Goal: Task Accomplishment & Management: Manage account settings

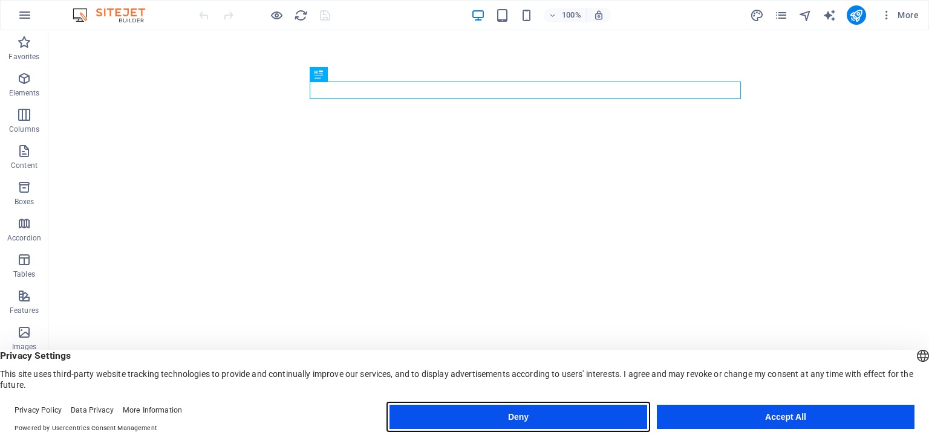
click at [570, 414] on button "Deny" at bounding box center [518, 417] width 258 height 24
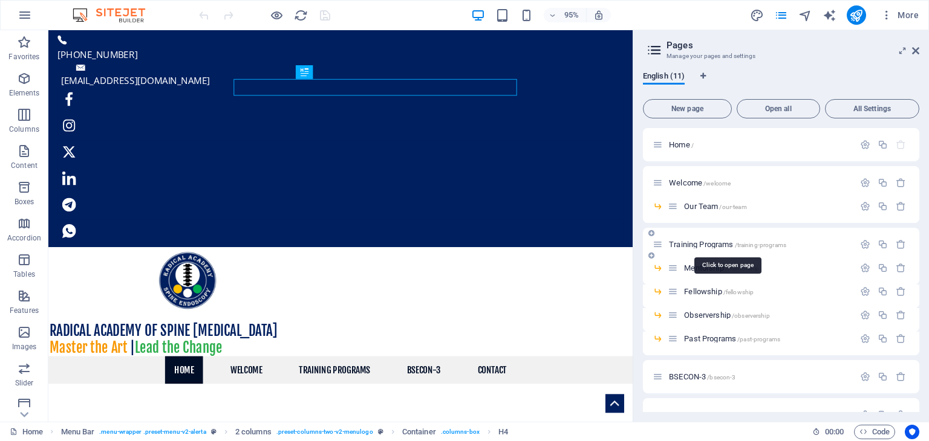
click at [703, 243] on span "Training Programs /training-programs" at bounding box center [727, 244] width 117 height 9
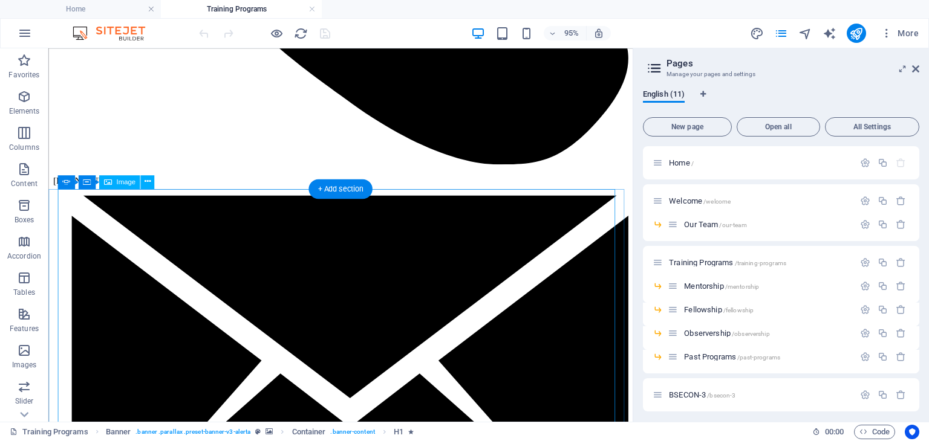
scroll to position [484, 0]
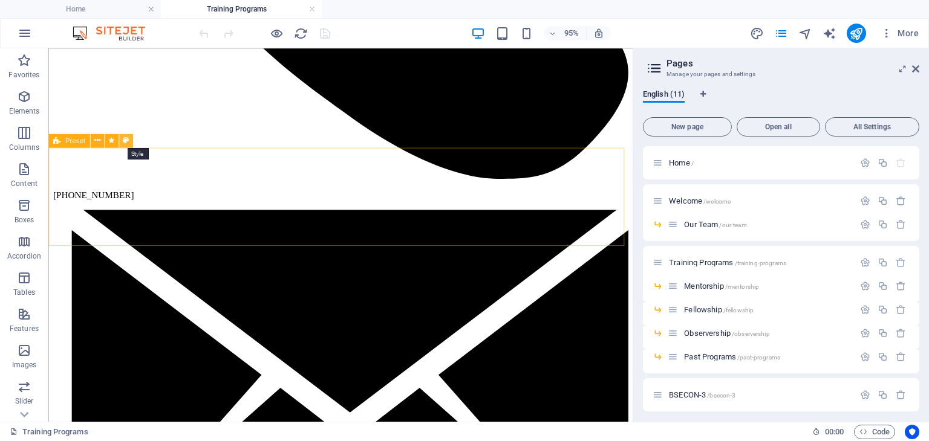
click at [127, 138] on icon at bounding box center [126, 141] width 6 height 12
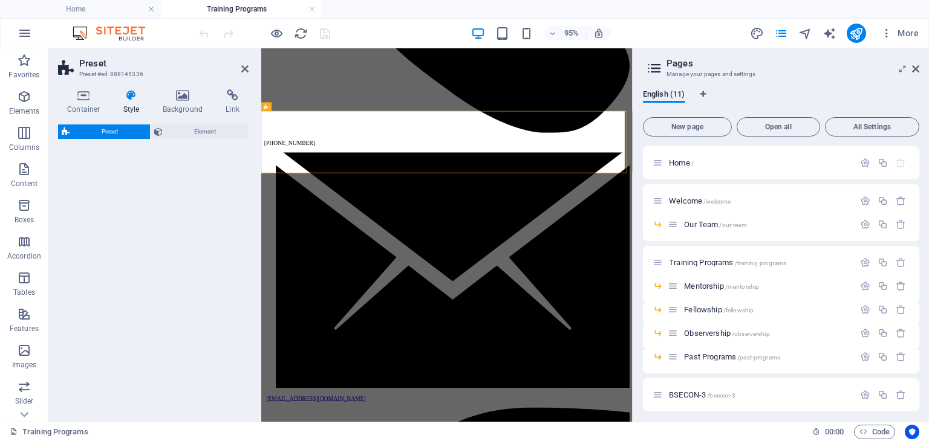
select select "px"
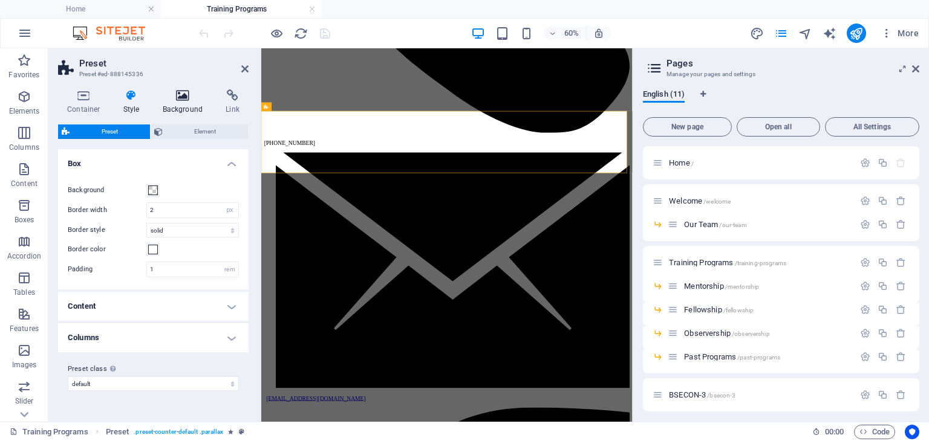
click at [183, 97] on icon at bounding box center [183, 96] width 59 height 12
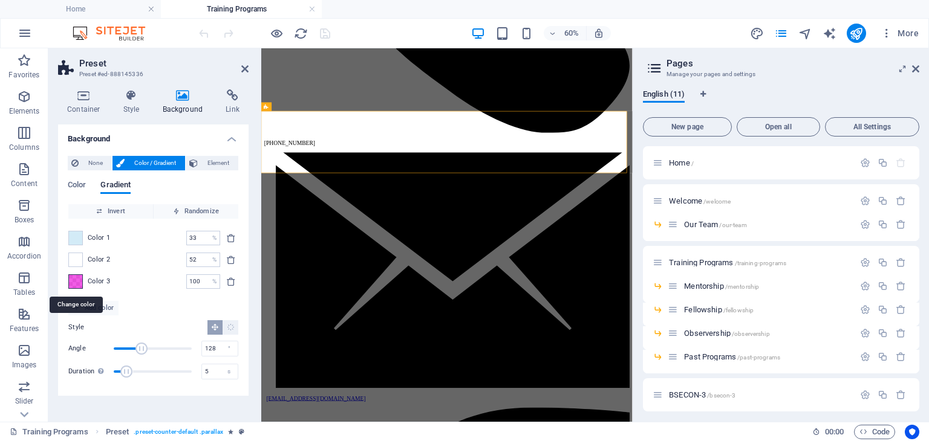
click at [77, 279] on span at bounding box center [75, 281] width 13 height 13
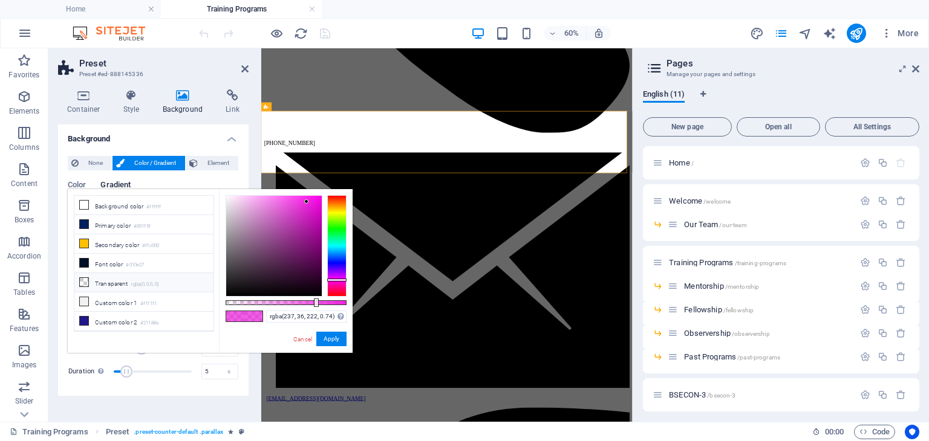
click at [77, 279] on li "Transparent rgba(0,0,0,.0)" at bounding box center [143, 282] width 139 height 19
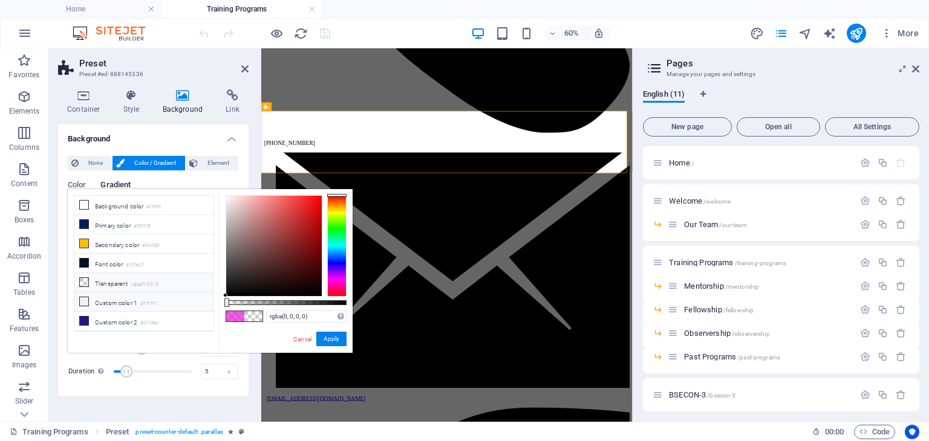
click at [83, 300] on icon at bounding box center [84, 302] width 8 height 8
type input "#f1f1f1"
click at [337, 347] on div "Cancel Apply" at bounding box center [319, 339] width 54 height 15
drag, startPoint x: 336, startPoint y: 337, endPoint x: 105, endPoint y: 482, distance: 272.5
click at [336, 337] on button "Apply" at bounding box center [331, 339] width 30 height 15
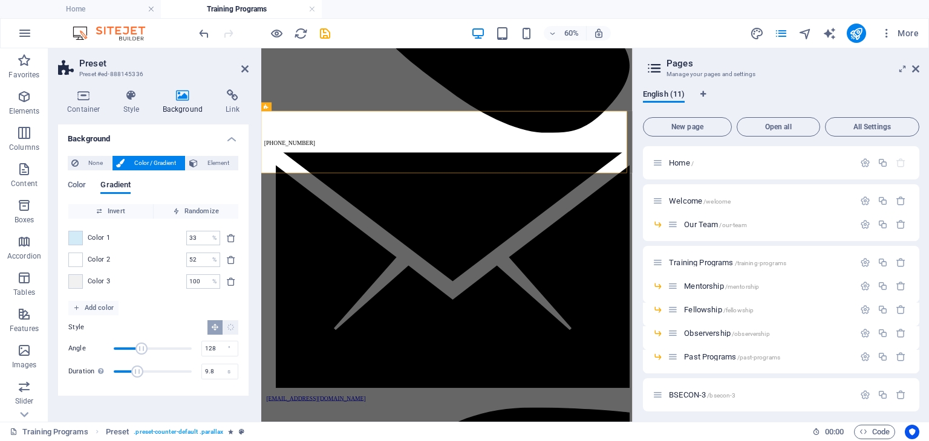
drag, startPoint x: 131, startPoint y: 373, endPoint x: 139, endPoint y: 370, distance: 8.8
click at [139, 370] on span "Duration" at bounding box center [137, 372] width 12 height 12
type input "12.8"
click at [147, 370] on span "Duration" at bounding box center [153, 372] width 78 height 18
click at [75, 233] on span at bounding box center [75, 238] width 13 height 13
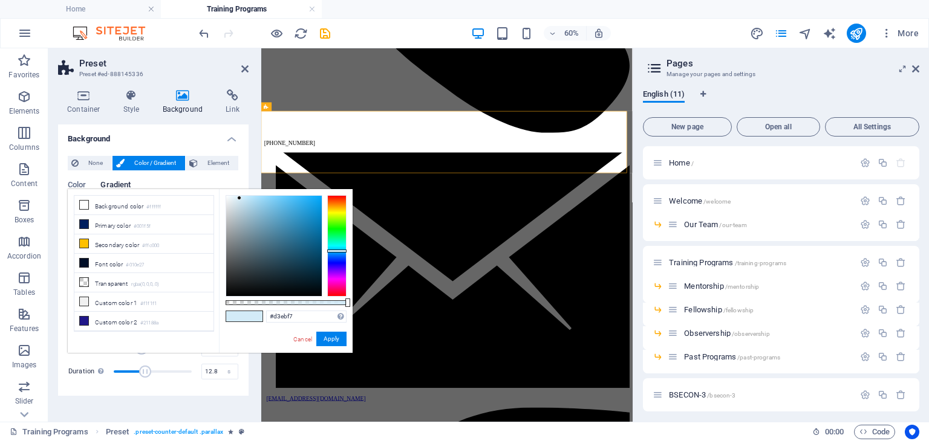
click at [75, 235] on li "Secondary color #ffc000" at bounding box center [143, 244] width 139 height 19
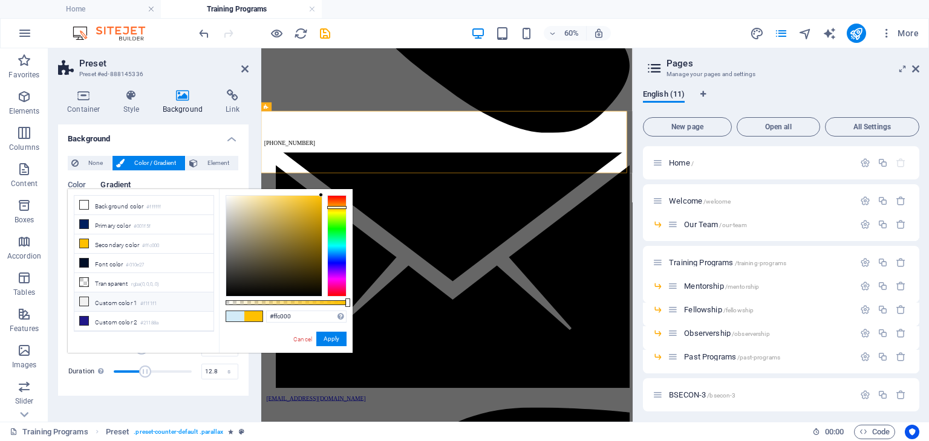
click at [84, 302] on span at bounding box center [84, 302] width 10 height 10
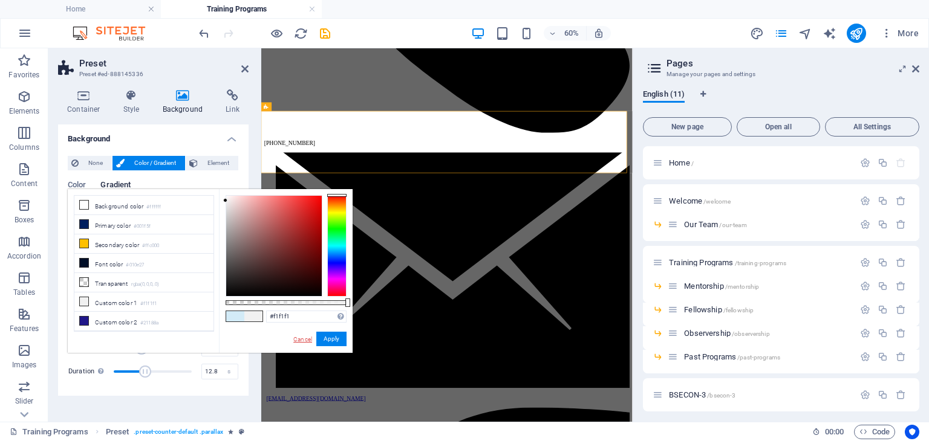
click at [305, 339] on link "Cancel" at bounding box center [302, 339] width 21 height 9
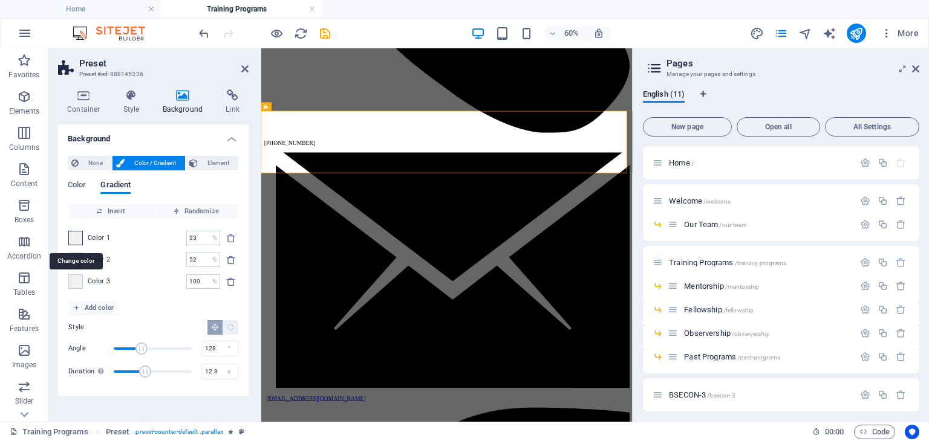
click at [74, 240] on span at bounding box center [75, 238] width 13 height 13
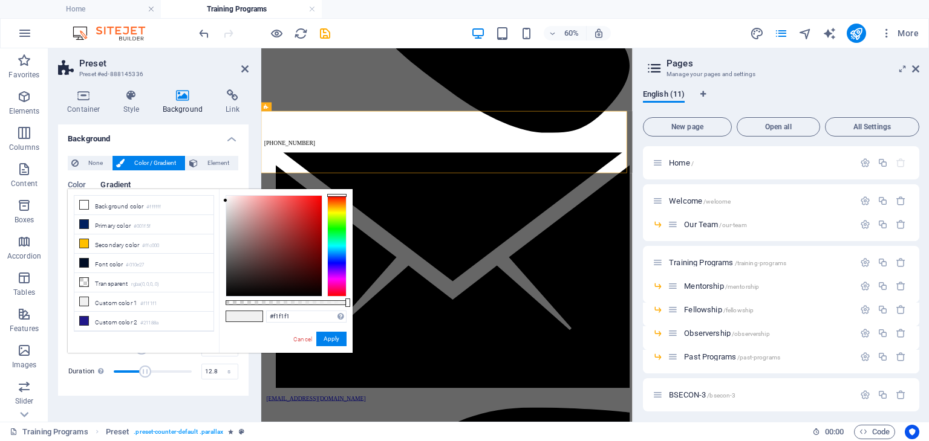
click at [74, 240] on li "Secondary color #ffc000" at bounding box center [143, 244] width 139 height 19
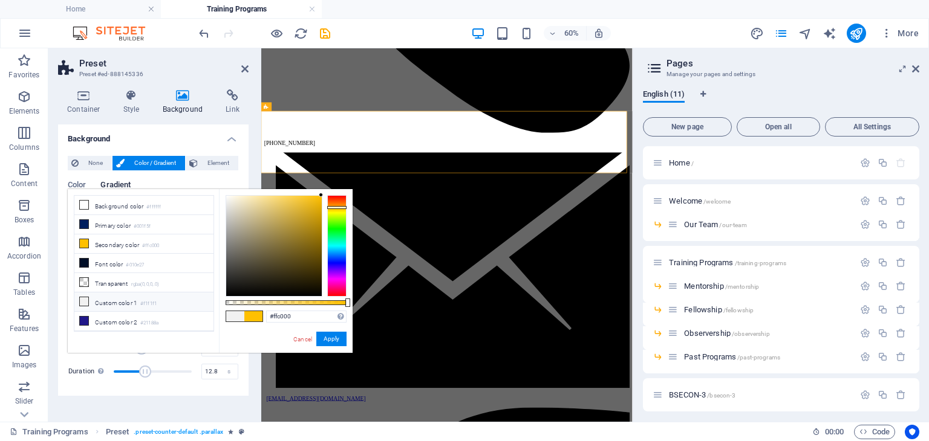
click at [100, 298] on li "Custom color 1 #f1f1f1" at bounding box center [143, 302] width 139 height 19
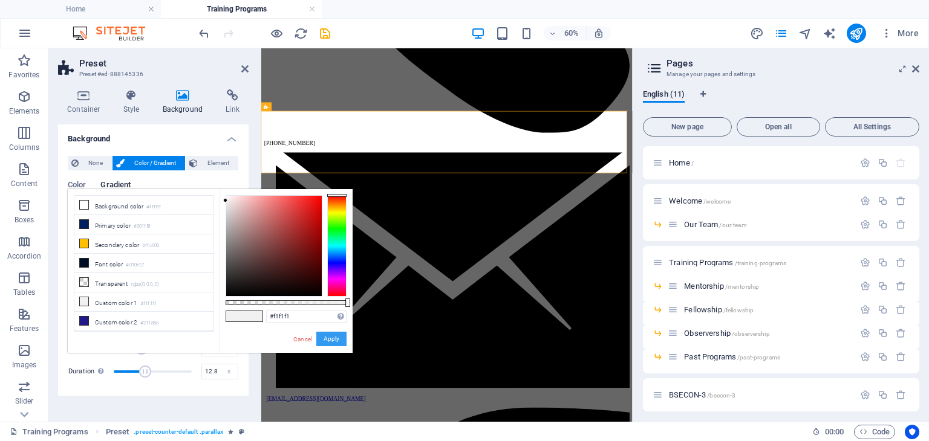
click at [334, 336] on button "Apply" at bounding box center [331, 339] width 30 height 15
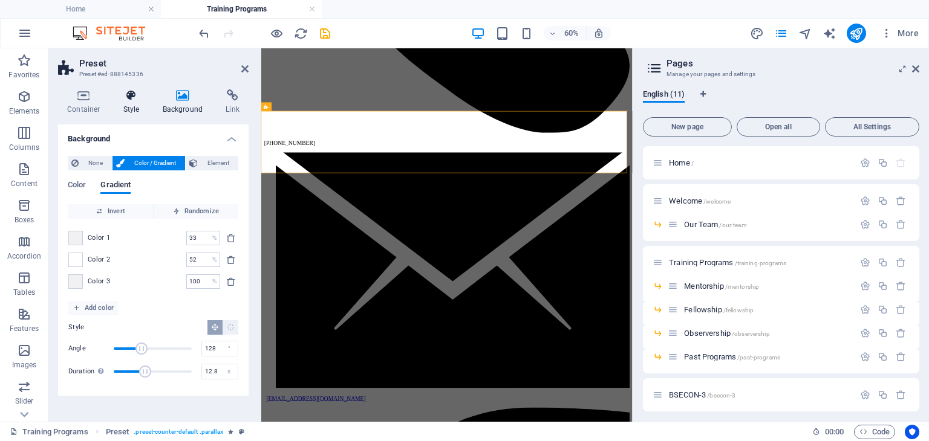
click at [130, 102] on h4 "Style" at bounding box center [133, 102] width 39 height 25
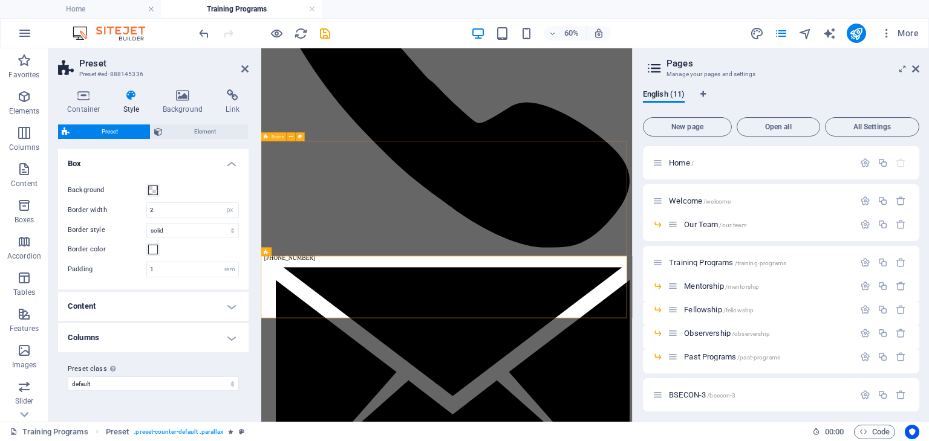
scroll to position [242, 0]
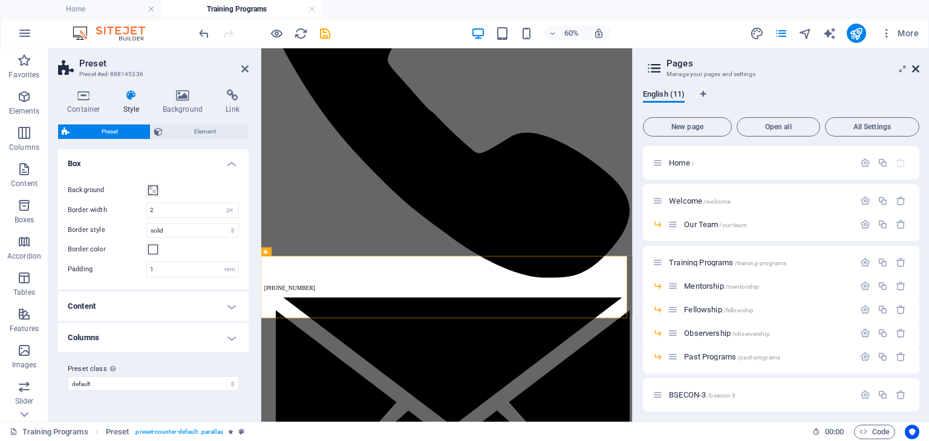
click at [916, 68] on icon at bounding box center [915, 69] width 7 height 10
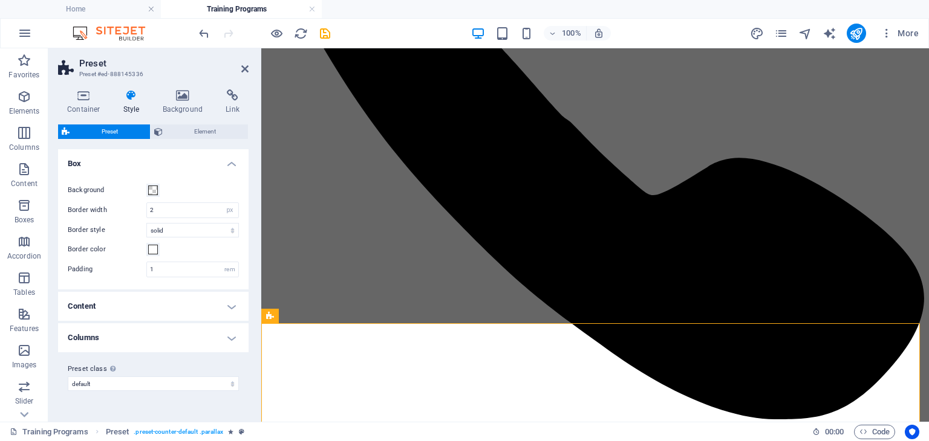
scroll to position [363, 0]
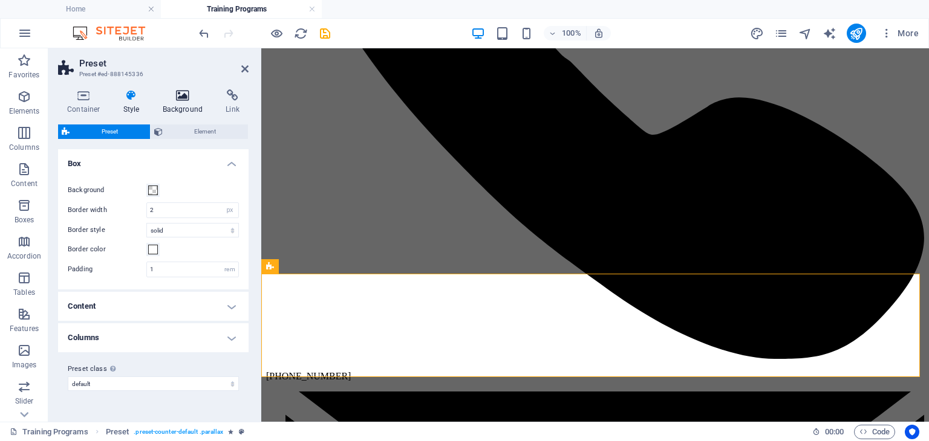
click at [181, 95] on icon at bounding box center [183, 96] width 59 height 12
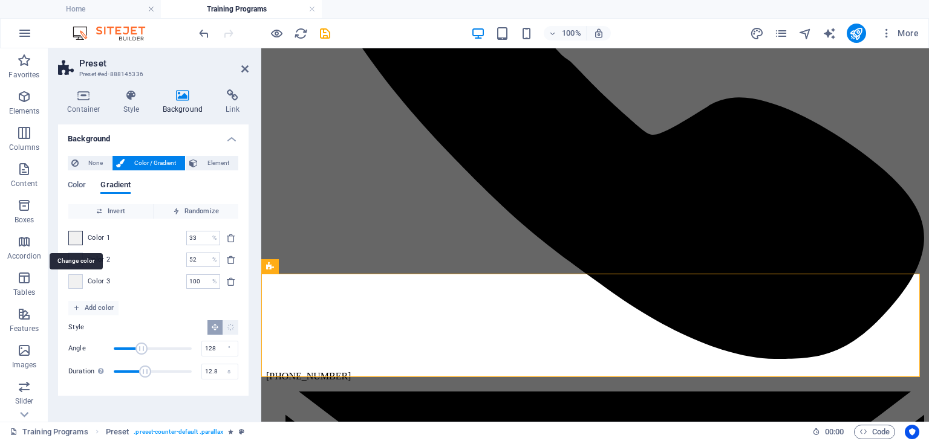
click at [73, 240] on span at bounding box center [75, 238] width 13 height 13
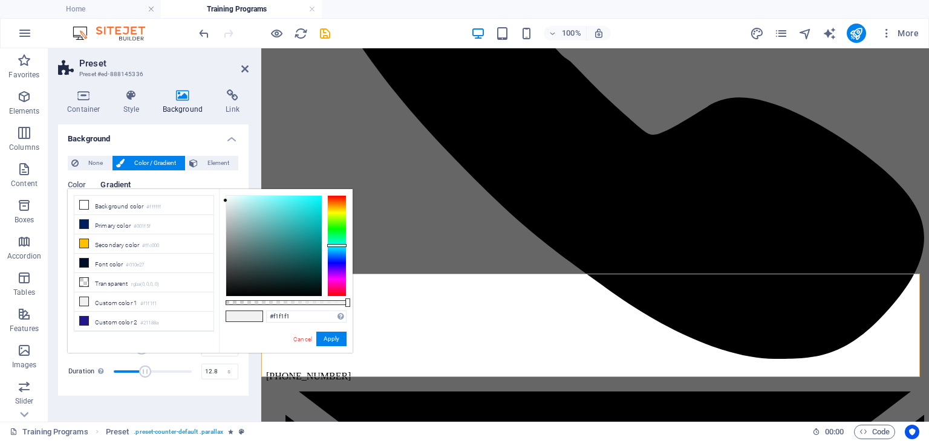
click at [337, 246] on div at bounding box center [336, 246] width 19 height 102
click at [241, 197] on div at bounding box center [274, 246] width 96 height 100
click at [238, 197] on div at bounding box center [238, 197] width 4 height 4
click at [236, 197] on div at bounding box center [238, 197] width 4 height 4
drag, startPoint x: 294, startPoint y: 315, endPoint x: 247, endPoint y: 324, distance: 47.3
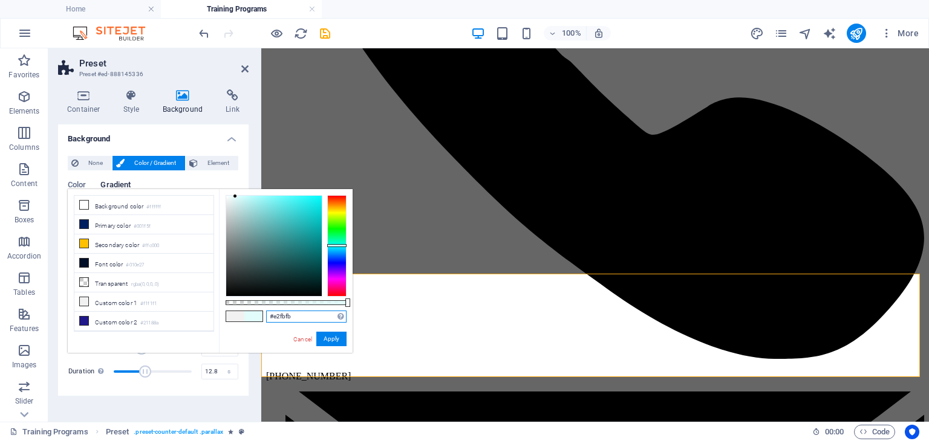
click at [247, 324] on div "#e2fbfb Supported formats #0852ed rgb(8, 82, 237) rgba(8, 82, 237, 90%) hsv(221…" at bounding box center [286, 358] width 134 height 339
click at [327, 339] on button "Apply" at bounding box center [331, 339] width 30 height 15
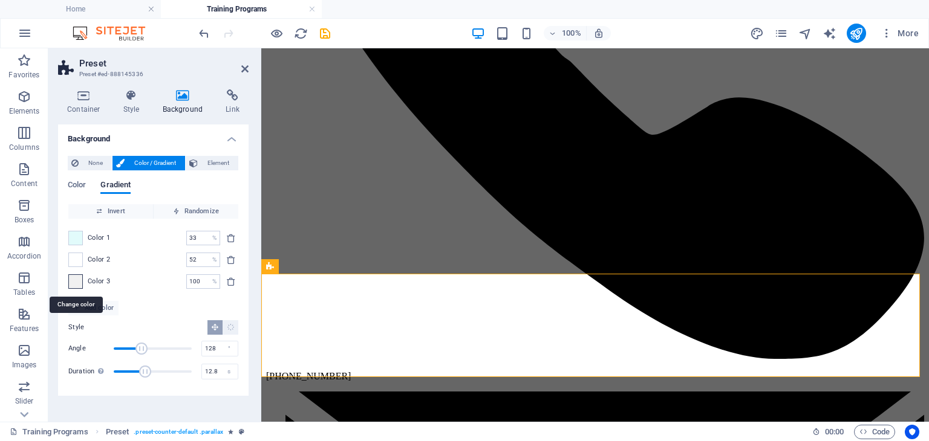
click at [73, 282] on span at bounding box center [75, 281] width 13 height 13
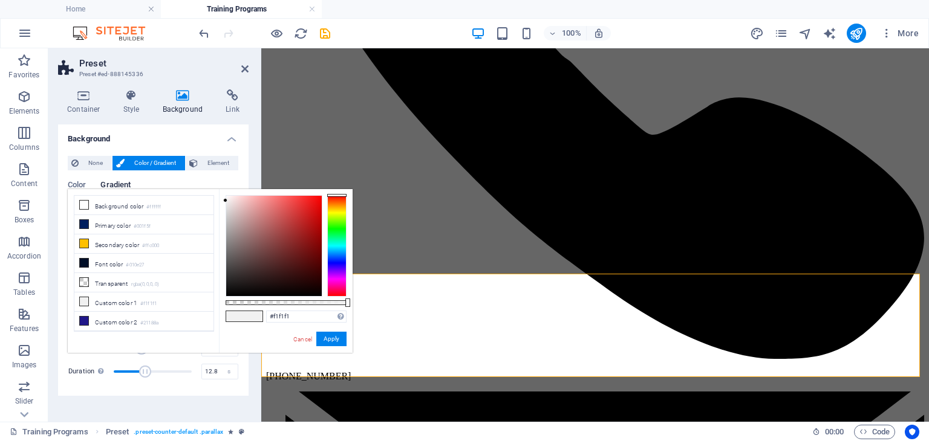
click at [73, 282] on div "less Background color #ffffff Primary color #001f5f Secondary color #ffc000 Fon…" at bounding box center [210, 271] width 285 height 164
drag, startPoint x: 300, startPoint y: 314, endPoint x: 251, endPoint y: 330, distance: 51.6
click at [251, 330] on div "#f1f1f1 Supported formats #0852ed rgb(8, 82, 237) rgba(8, 82, 237, 90%) hsv(221…" at bounding box center [286, 358] width 134 height 339
paste input "e2fbfb"
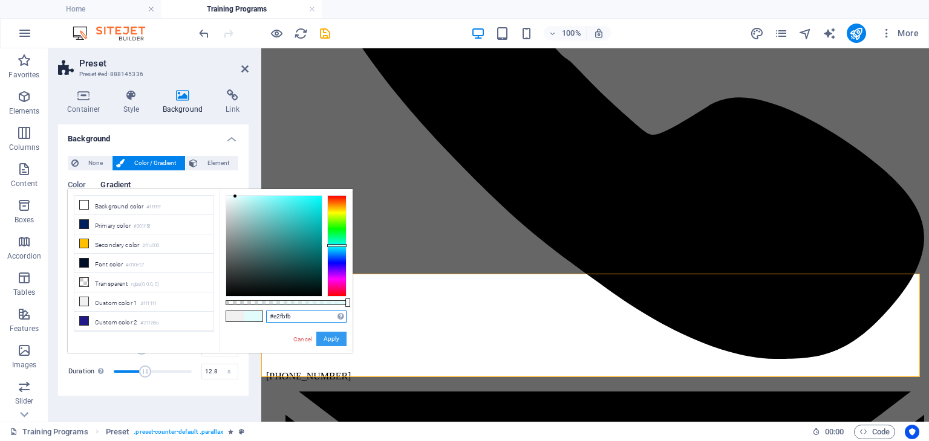
type input "#e2fbfb"
click at [334, 339] on button "Apply" at bounding box center [331, 339] width 30 height 15
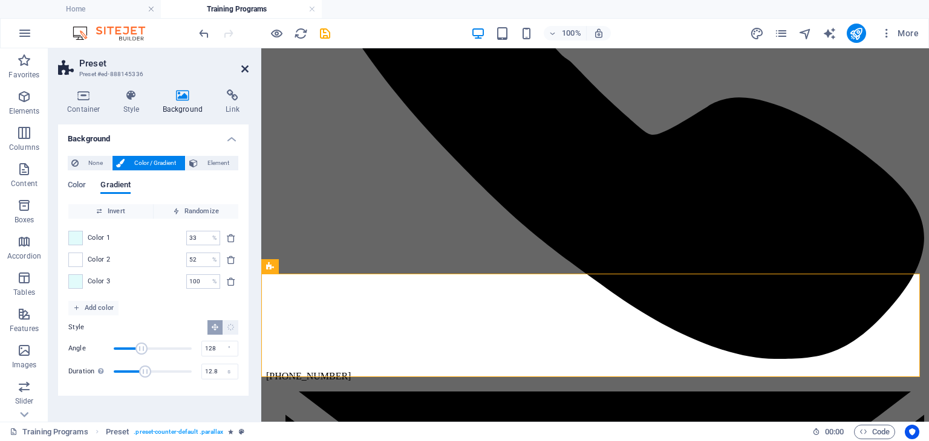
click at [245, 70] on icon at bounding box center [244, 69] width 7 height 10
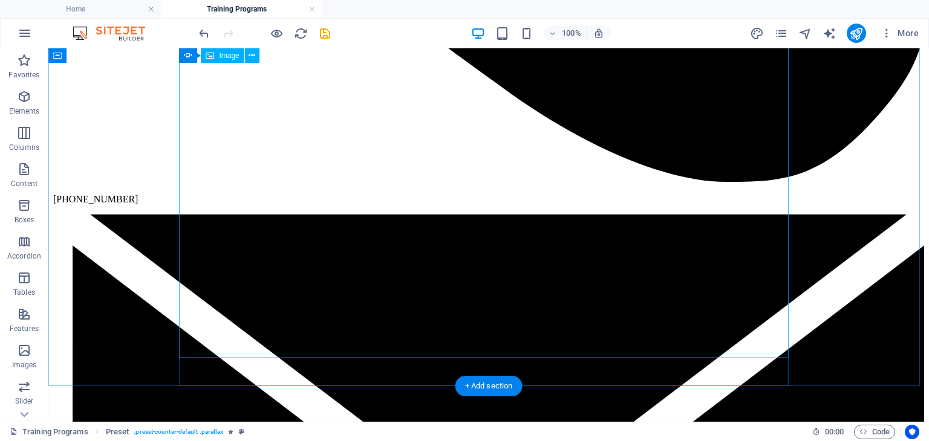
scroll to position [776, 0]
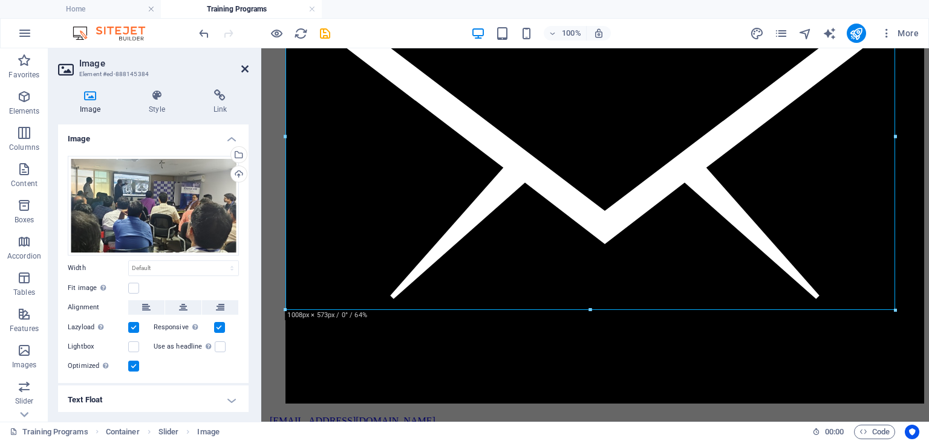
click at [244, 67] on icon at bounding box center [244, 69] width 7 height 10
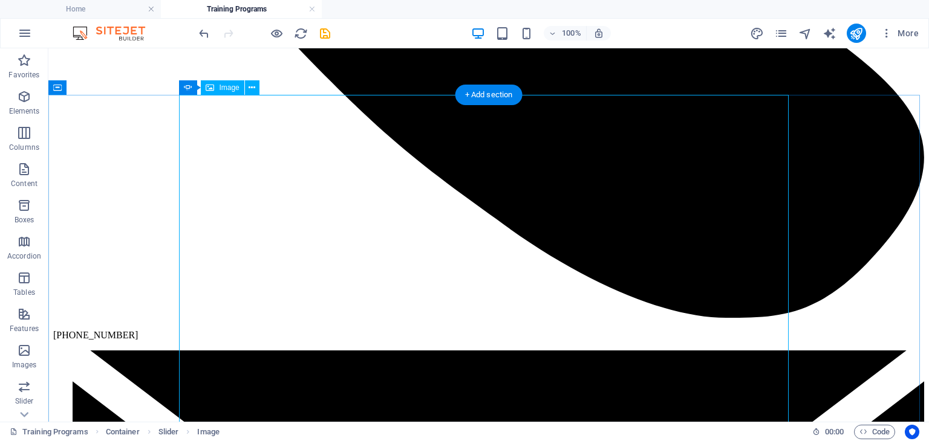
scroll to position [595, 0]
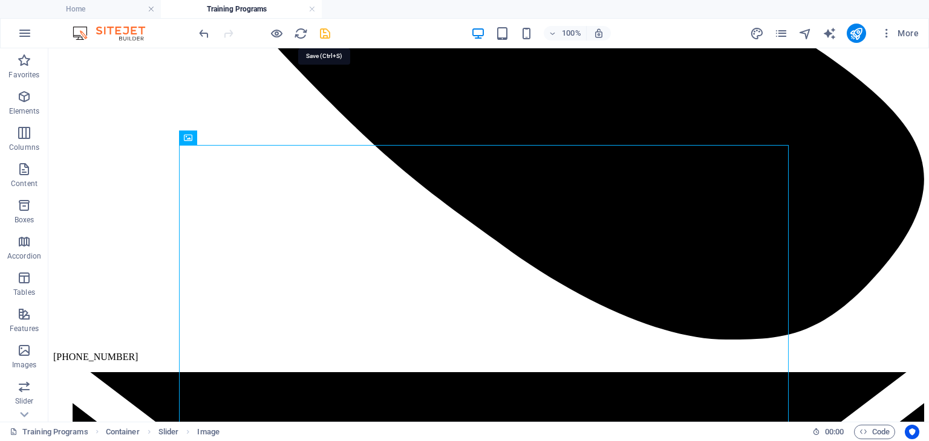
click at [324, 37] on icon "save" at bounding box center [325, 34] width 14 height 14
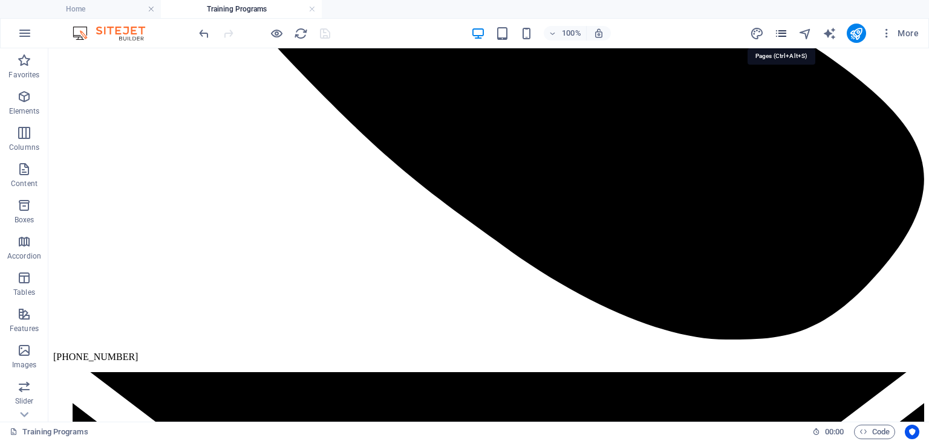
click at [780, 35] on icon "pages" at bounding box center [781, 34] width 14 height 14
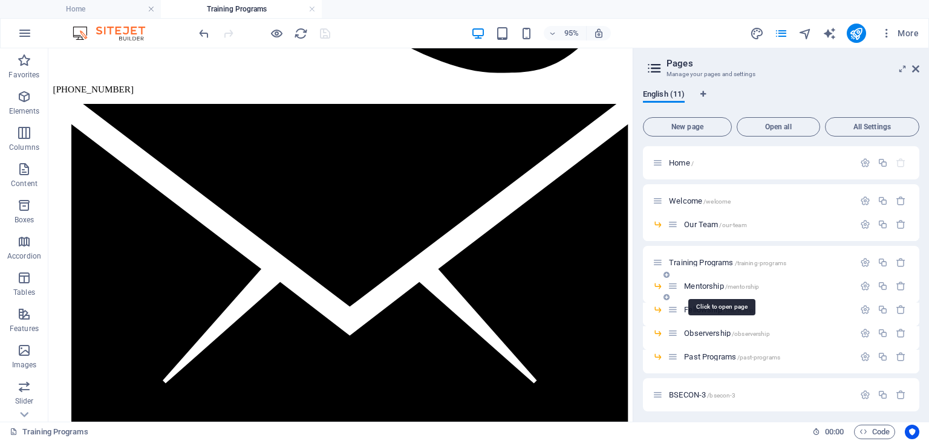
click at [708, 284] on span "Mentorship /mentorship" at bounding box center [721, 286] width 75 height 9
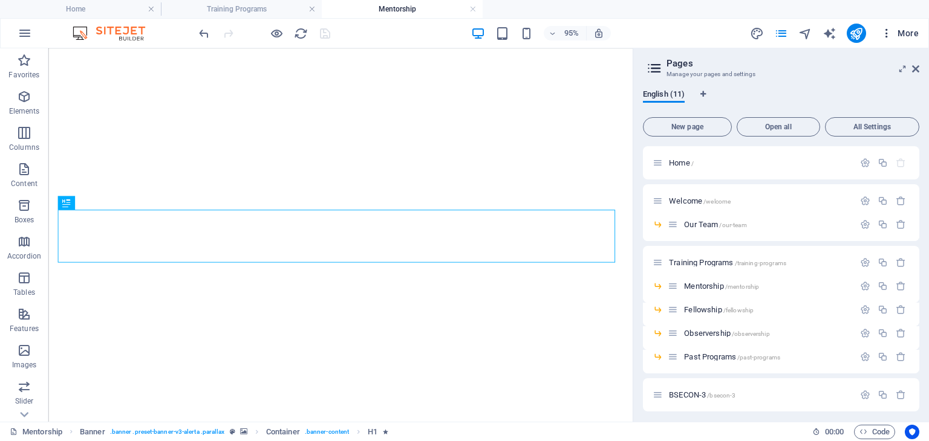
click at [914, 39] on button "More" at bounding box center [900, 33] width 48 height 19
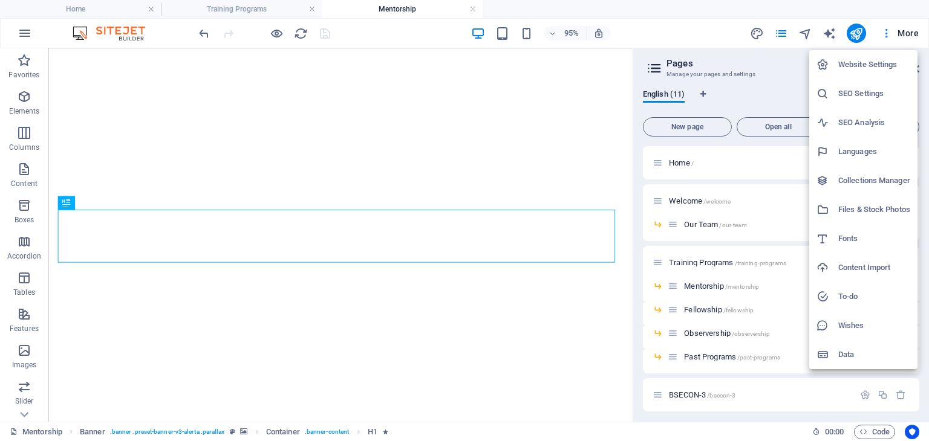
click at [670, 25] on div at bounding box center [464, 220] width 929 height 441
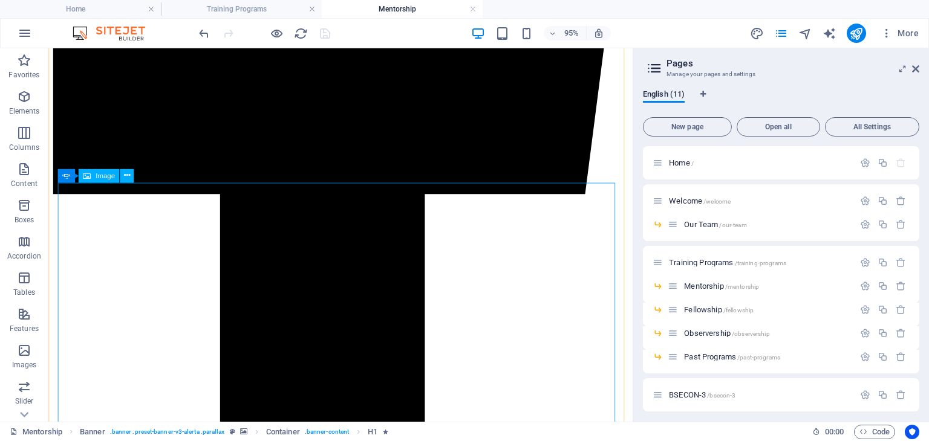
scroll to position [1754, 0]
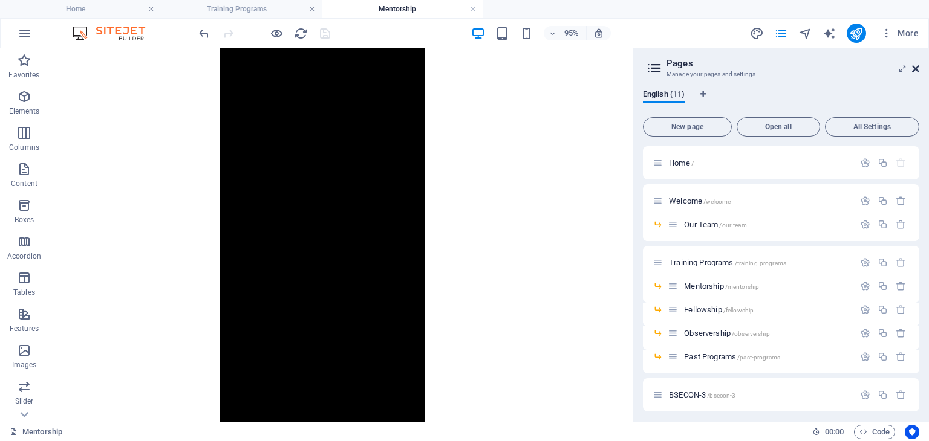
click at [914, 68] on icon at bounding box center [915, 69] width 7 height 10
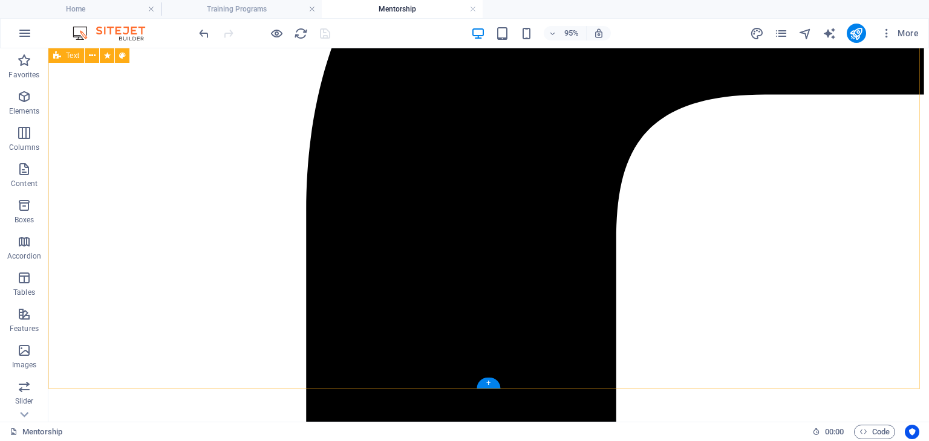
scroll to position [1760, 0]
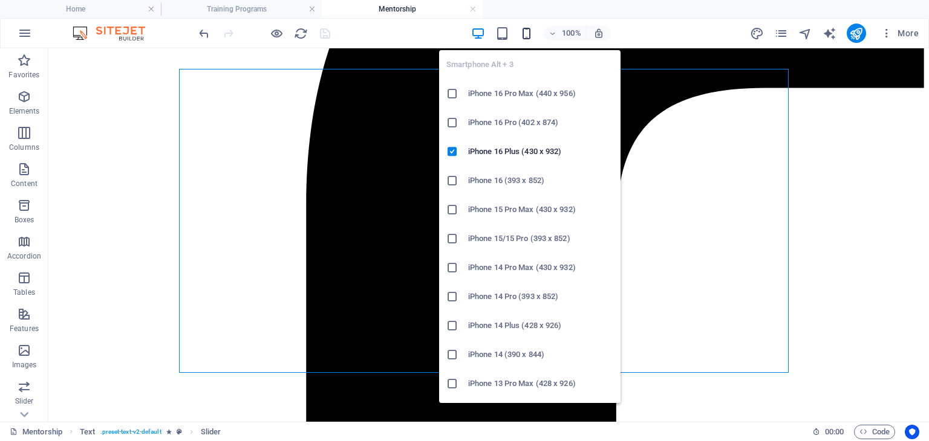
click at [523, 36] on icon "button" at bounding box center [526, 34] width 14 height 14
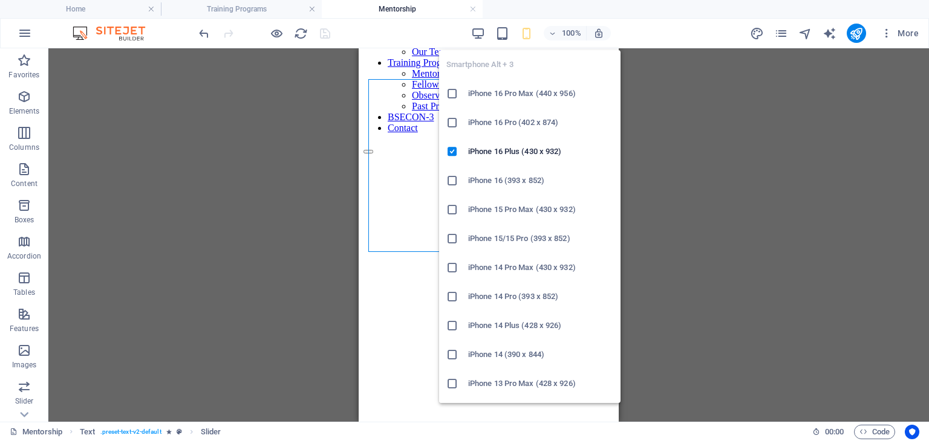
scroll to position [2368, 0]
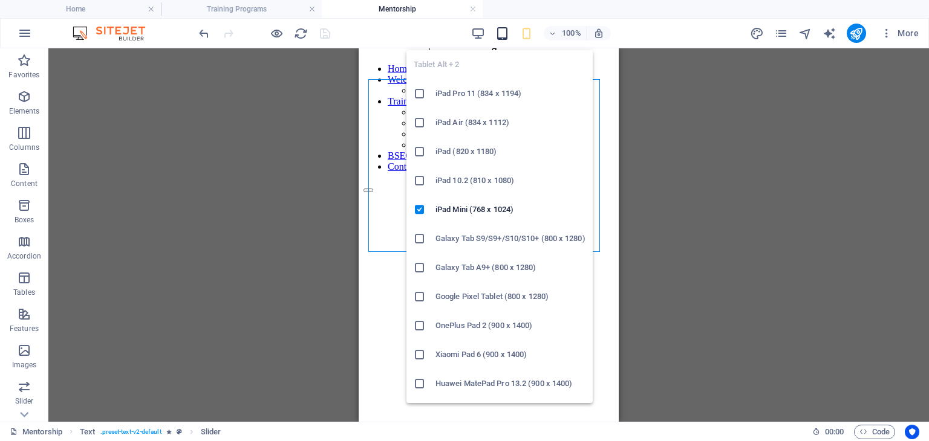
click at [501, 31] on icon "button" at bounding box center [502, 34] width 14 height 14
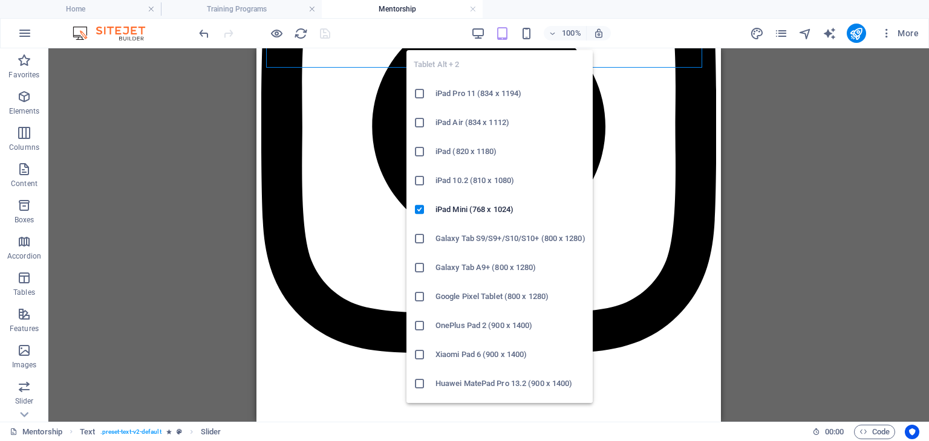
scroll to position [1895, 0]
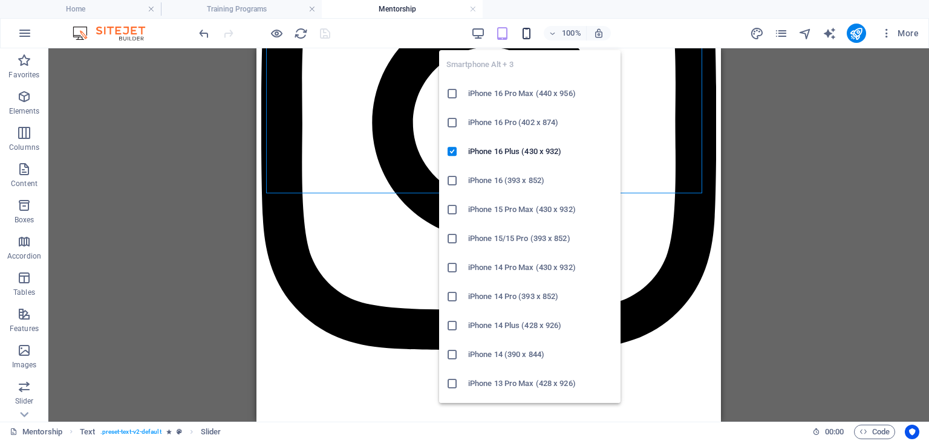
click at [524, 34] on icon "button" at bounding box center [526, 34] width 14 height 14
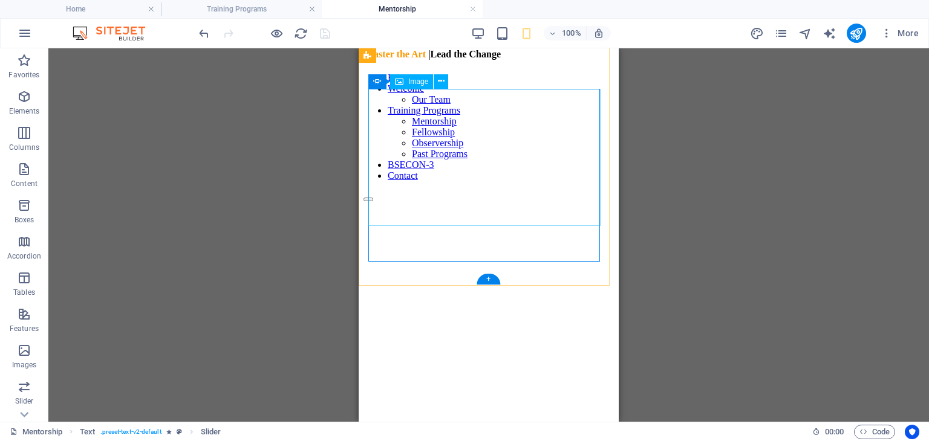
select select "px"
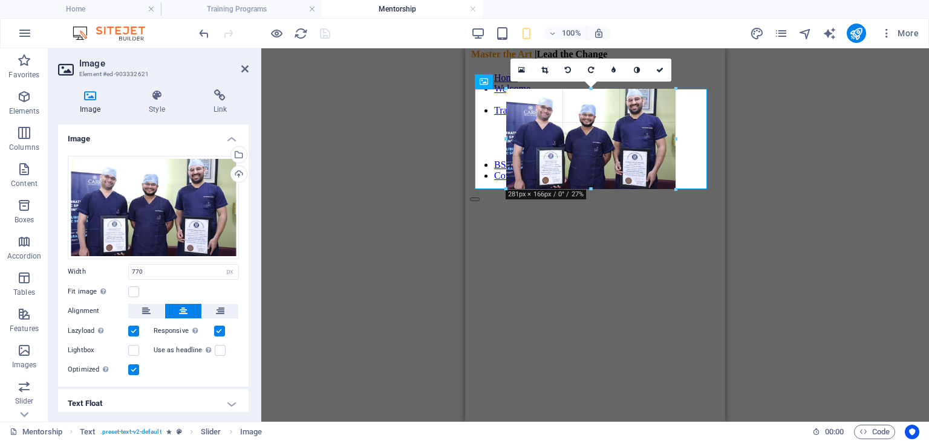
drag, startPoint x: 590, startPoint y: 226, endPoint x: 126, endPoint y: 149, distance: 470.2
type input "280"
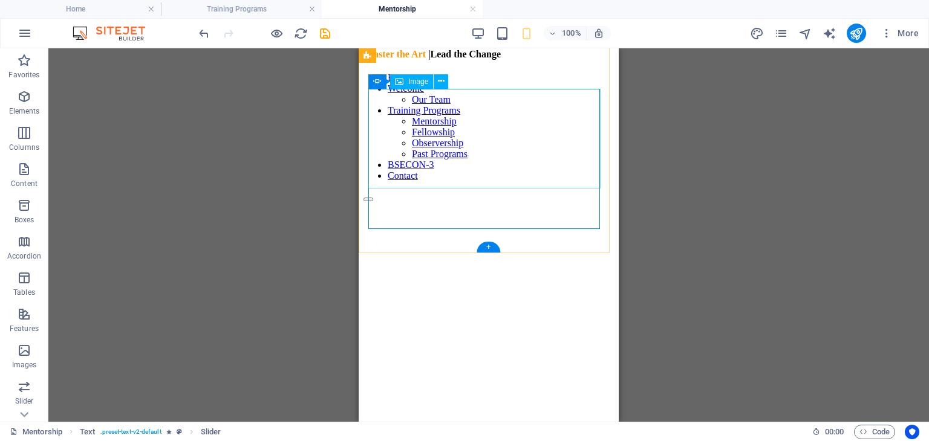
select select "px"
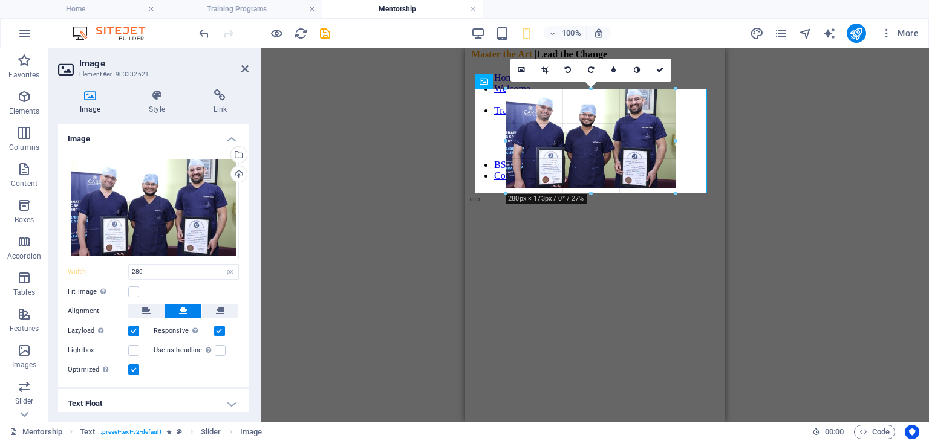
type input "279"
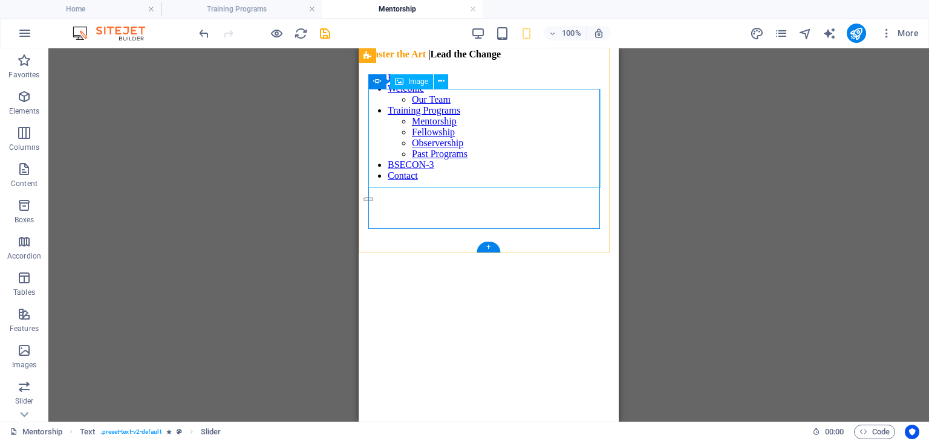
select select "px"
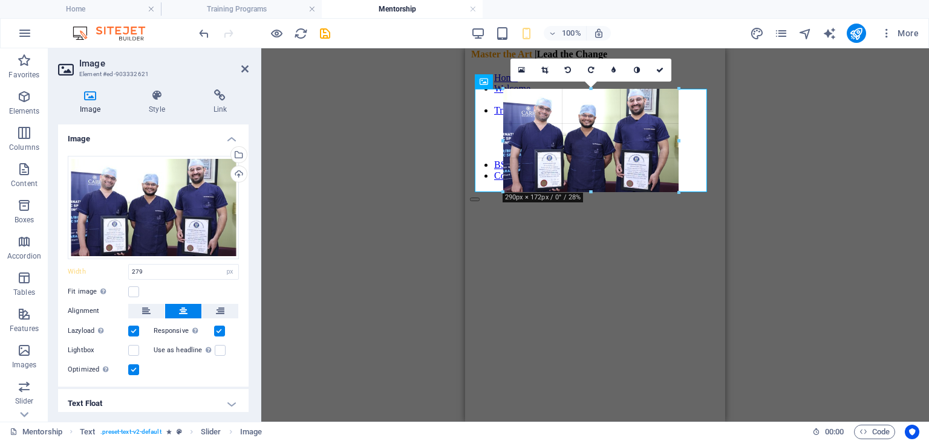
drag, startPoint x: 593, startPoint y: 187, endPoint x: 131, endPoint y: 172, distance: 461.7
type input "289"
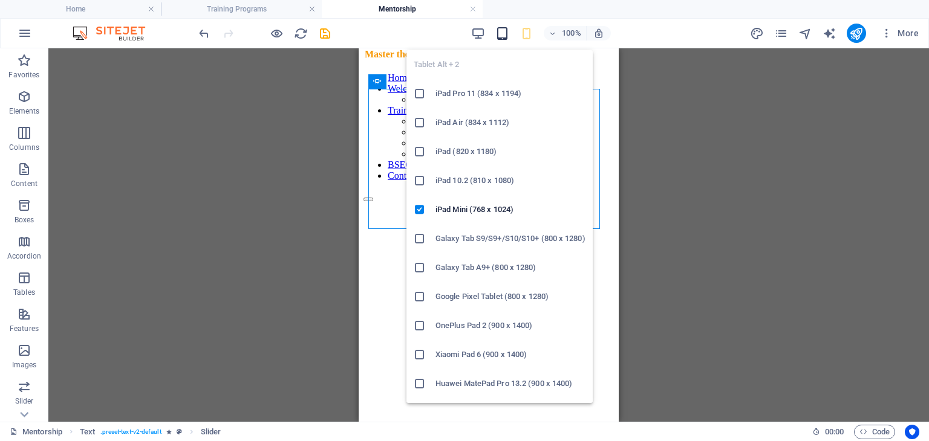
click at [497, 37] on icon "button" at bounding box center [502, 34] width 14 height 14
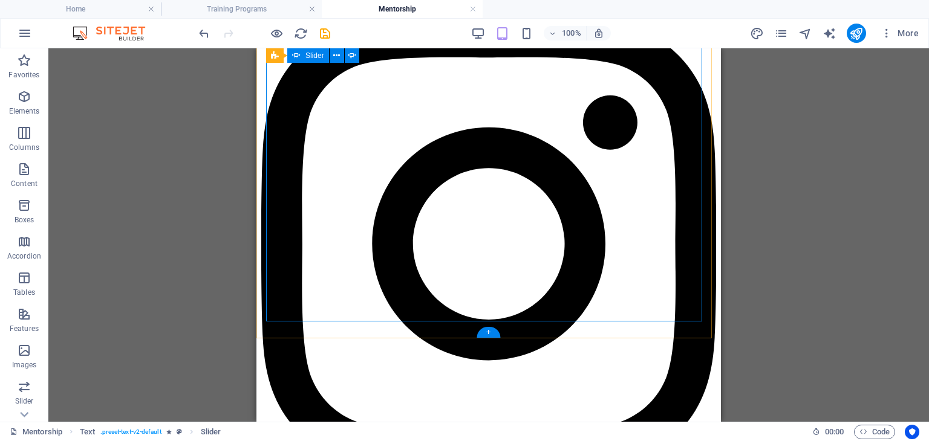
scroll to position [1714, 0]
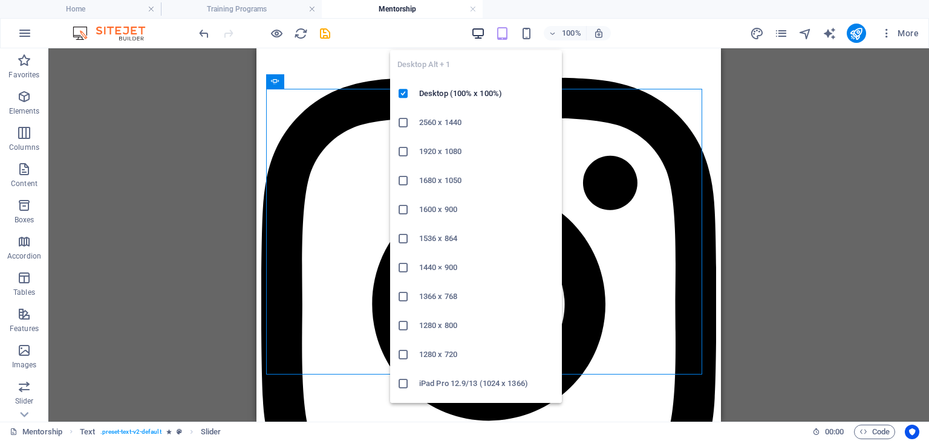
click at [474, 36] on icon "button" at bounding box center [478, 34] width 14 height 14
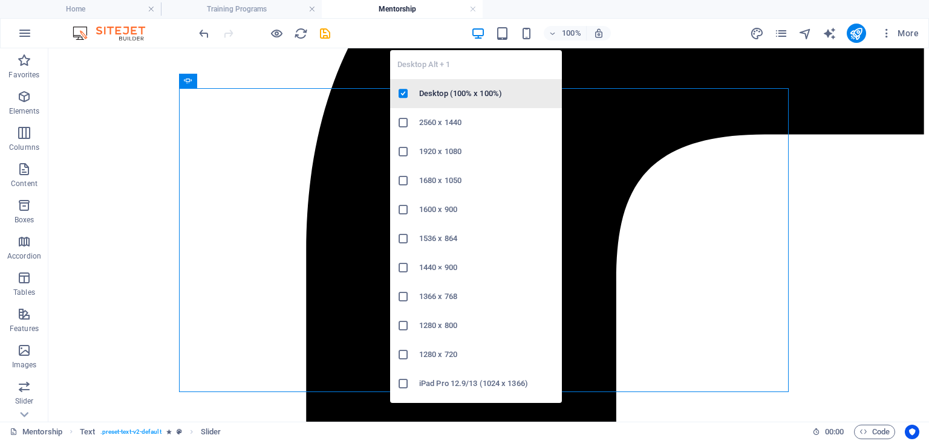
scroll to position [1741, 0]
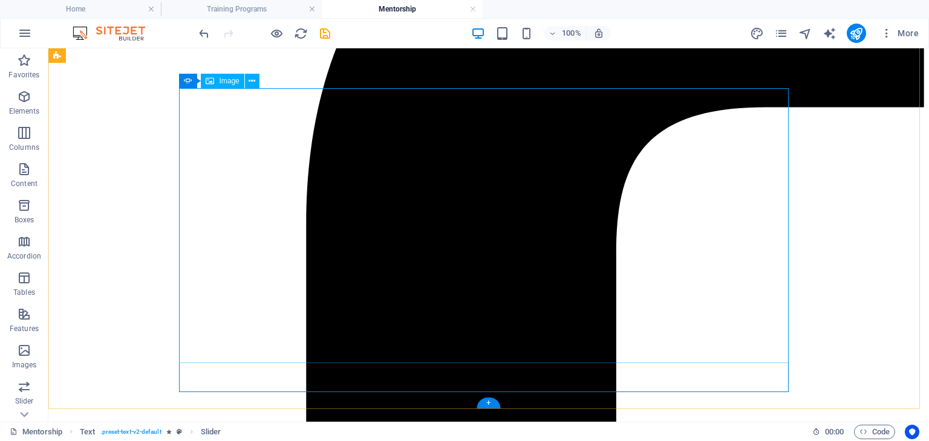
select select "px"
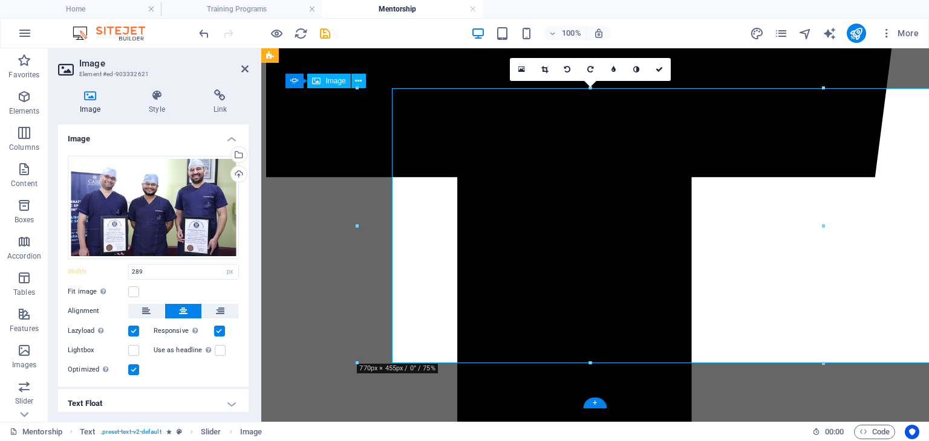
type input "770"
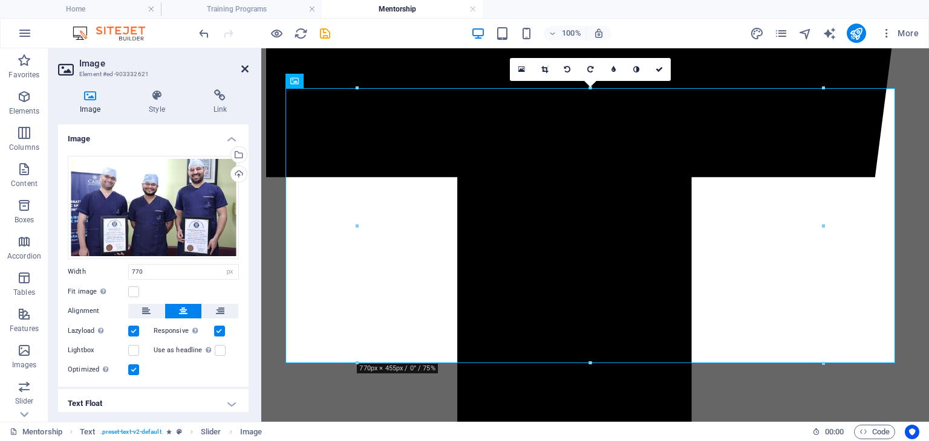
click at [246, 67] on icon at bounding box center [244, 69] width 7 height 10
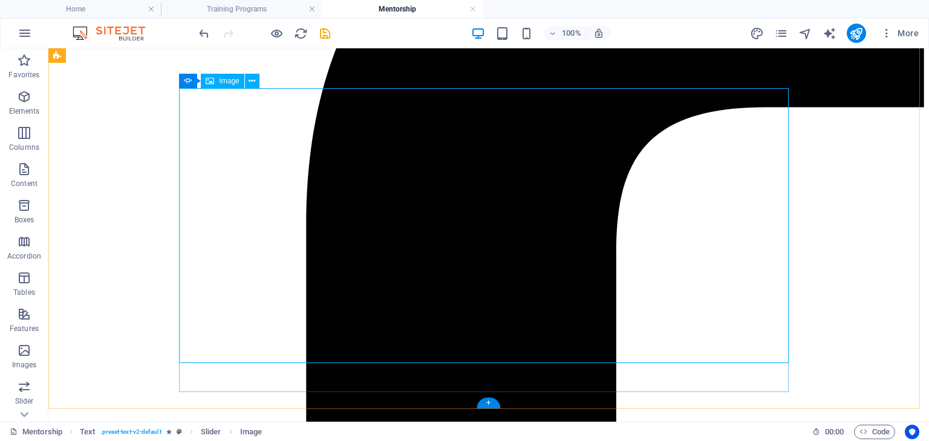
select select "px"
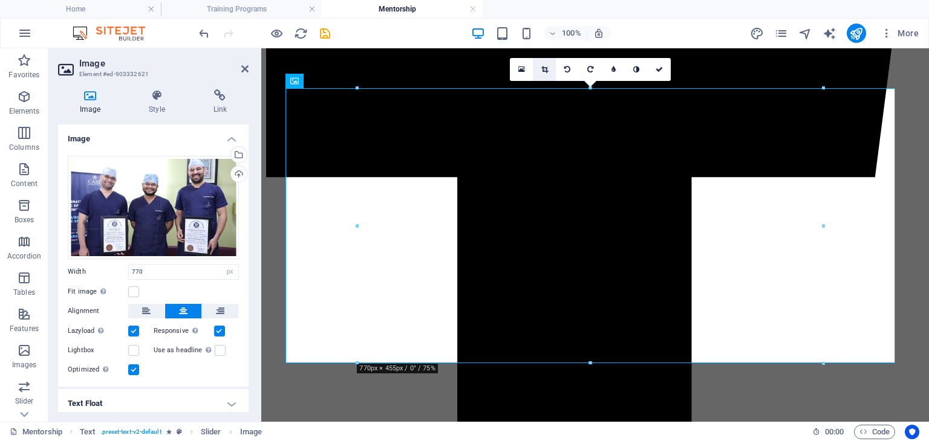
click at [542, 70] on icon at bounding box center [544, 69] width 7 height 7
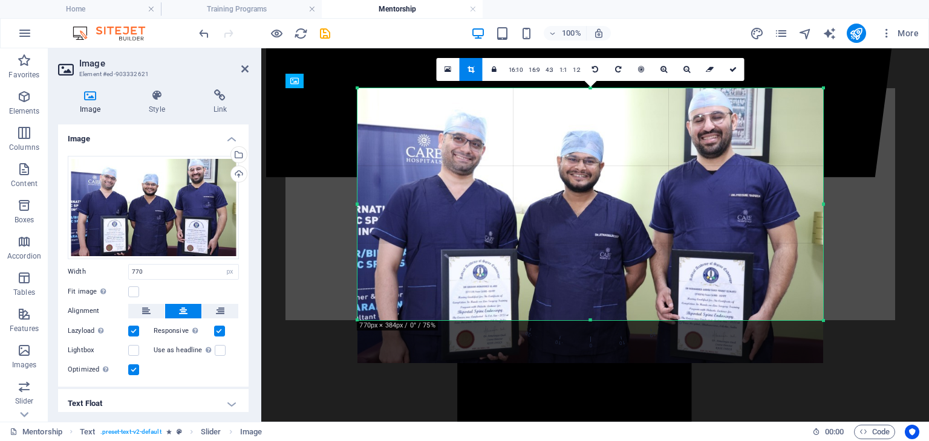
drag, startPoint x: 590, startPoint y: 362, endPoint x: 588, endPoint y: 319, distance: 43.0
click at [588, 319] on div at bounding box center [590, 321] width 466 height 4
click at [559, 347] on span "-10" at bounding box center [575, 256] width 46 height 186
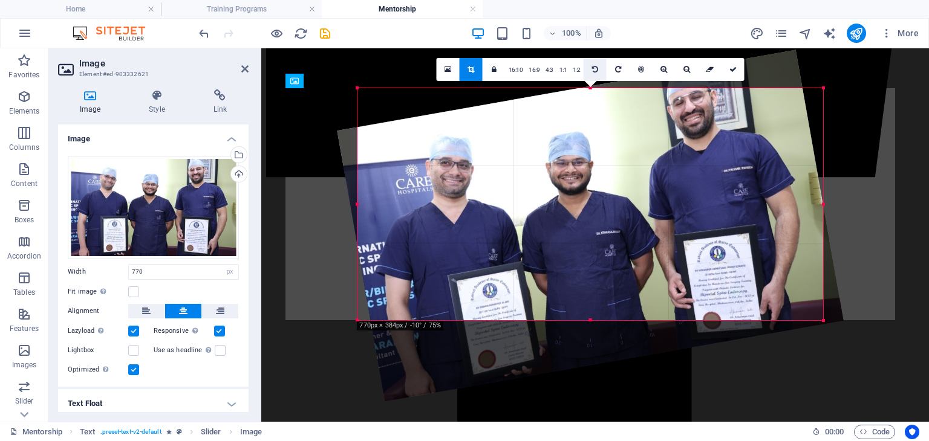
click at [595, 69] on icon at bounding box center [595, 69] width 6 height 7
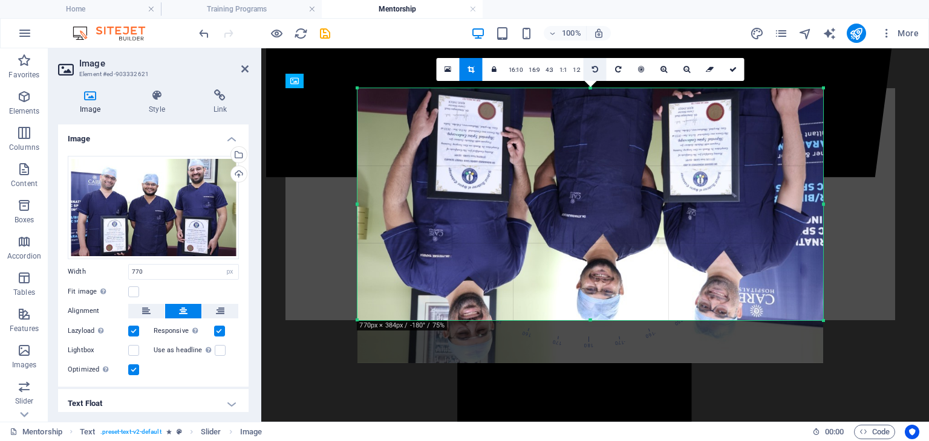
click at [595, 69] on icon at bounding box center [595, 69] width 6 height 7
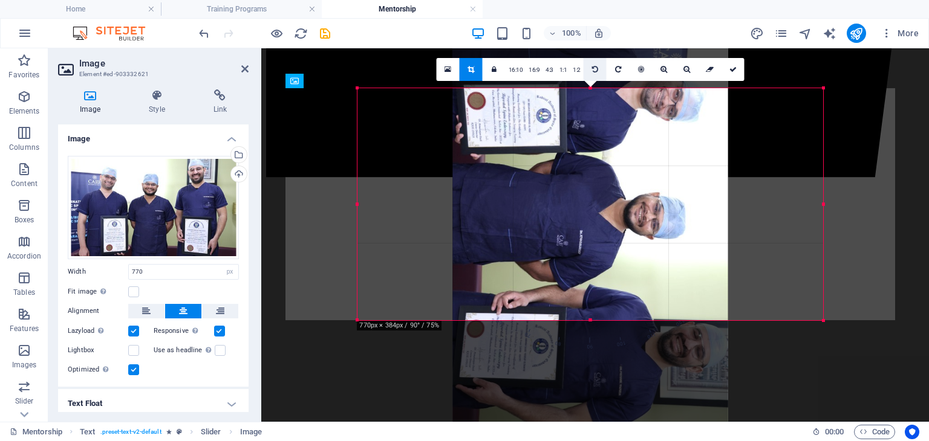
click at [595, 69] on icon at bounding box center [595, 69] width 6 height 7
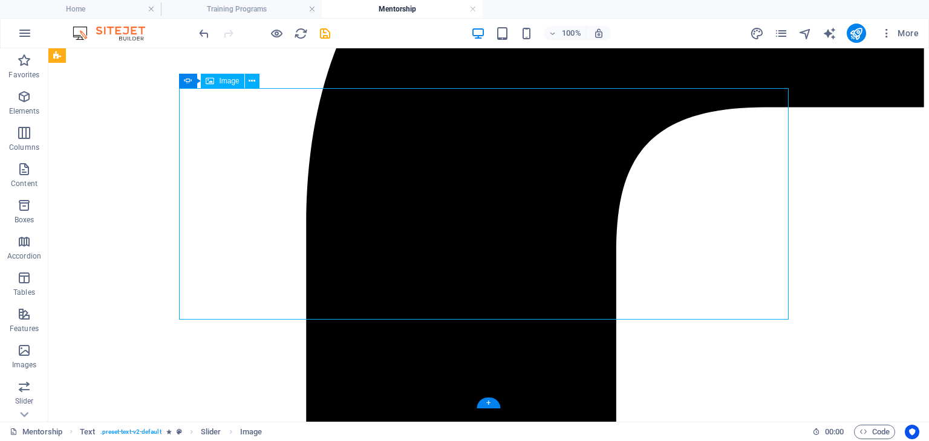
select select "px"
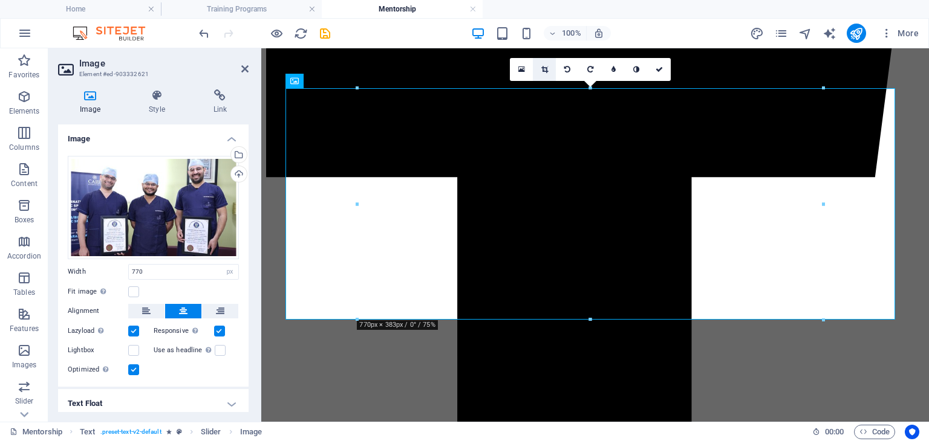
click at [542, 74] on link at bounding box center [544, 69] width 23 height 23
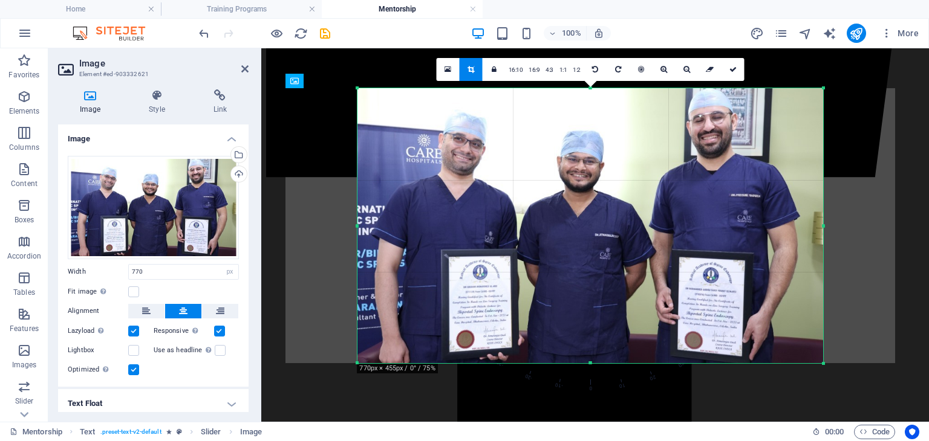
drag, startPoint x: 588, startPoint y: 318, endPoint x: 580, endPoint y: 358, distance: 40.7
click at [593, 362] on div at bounding box center [590, 364] width 466 height 4
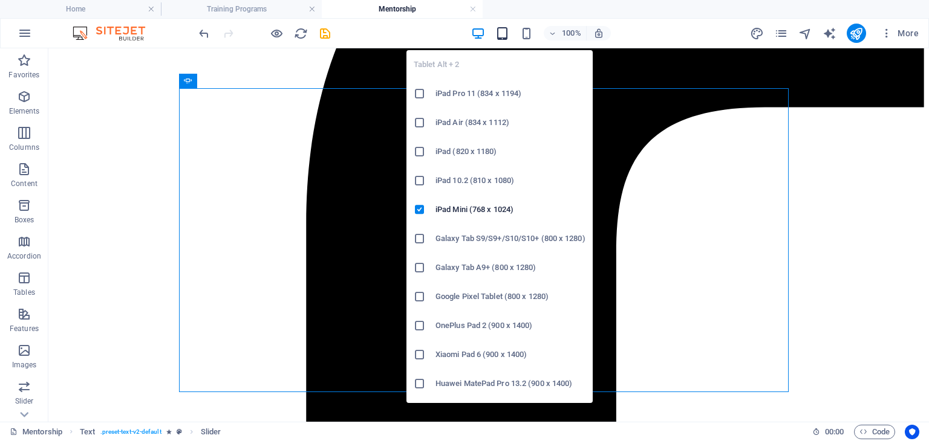
click at [501, 35] on icon "button" at bounding box center [502, 34] width 14 height 14
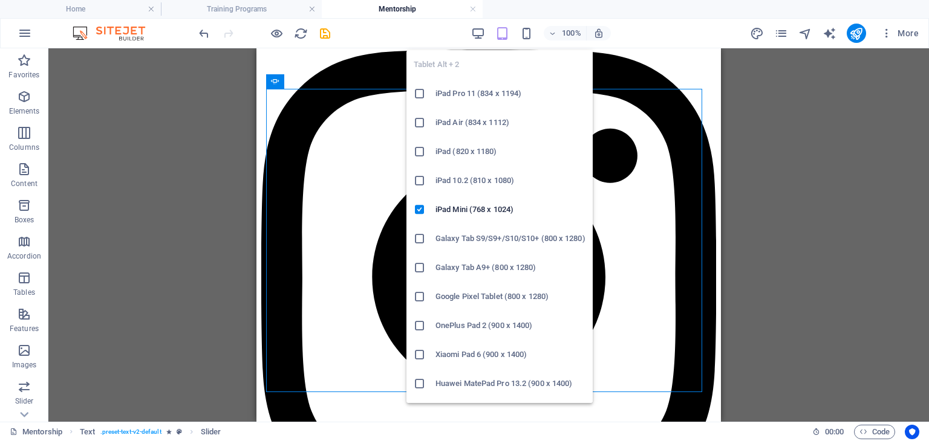
scroll to position [1714, 0]
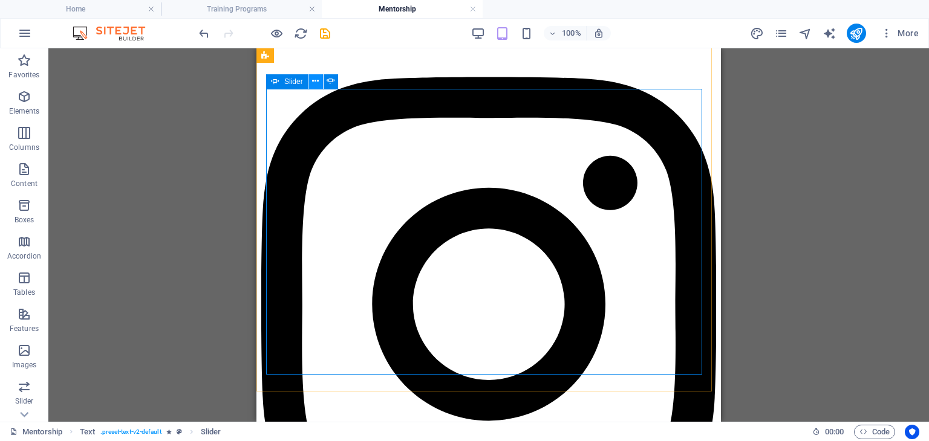
click at [316, 76] on icon at bounding box center [315, 81] width 7 height 13
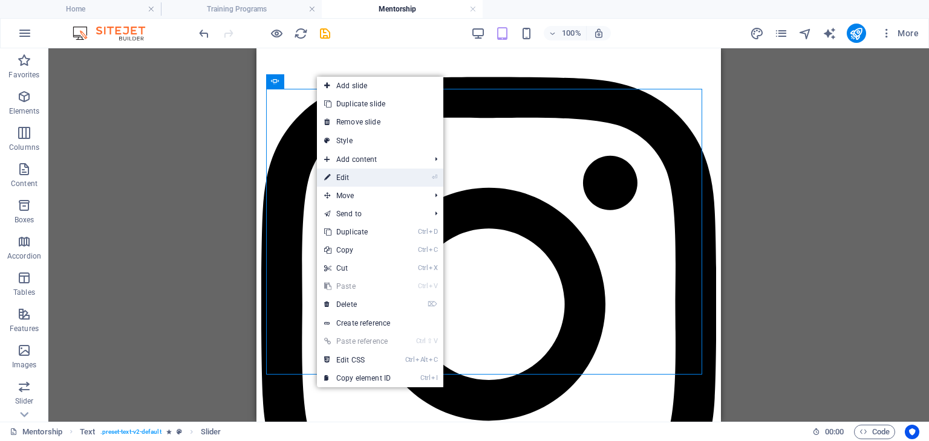
click at [347, 179] on link "⏎ Edit" at bounding box center [357, 178] width 81 height 18
select select "ms"
select select "s"
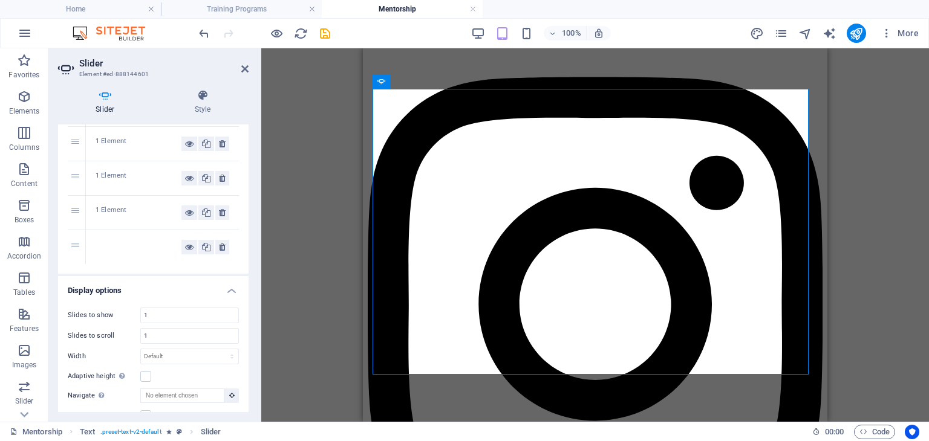
scroll to position [665, 0]
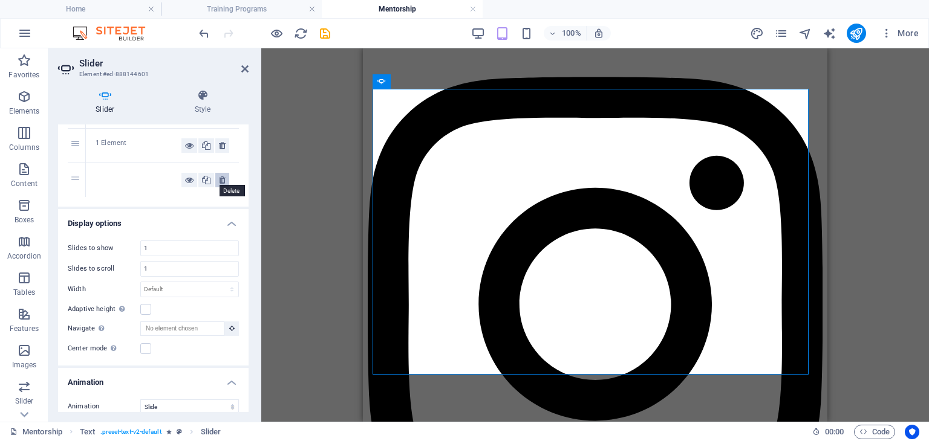
click at [220, 181] on icon at bounding box center [222, 180] width 7 height 15
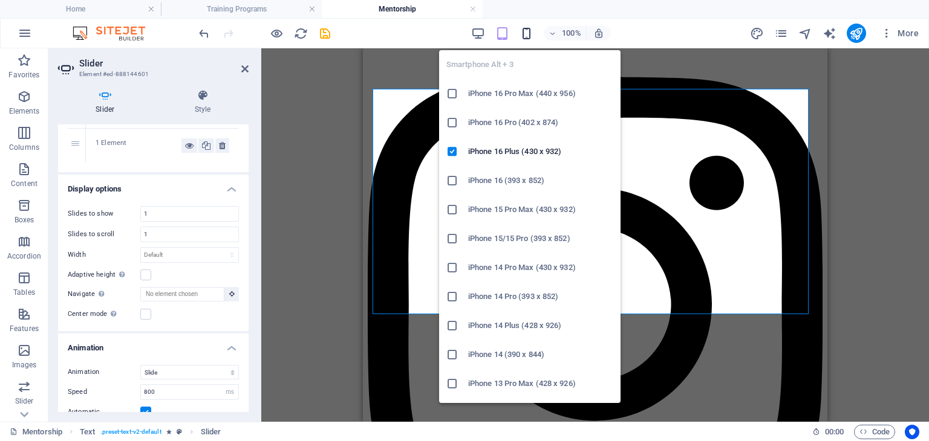
click at [526, 32] on icon "button" at bounding box center [526, 34] width 14 height 14
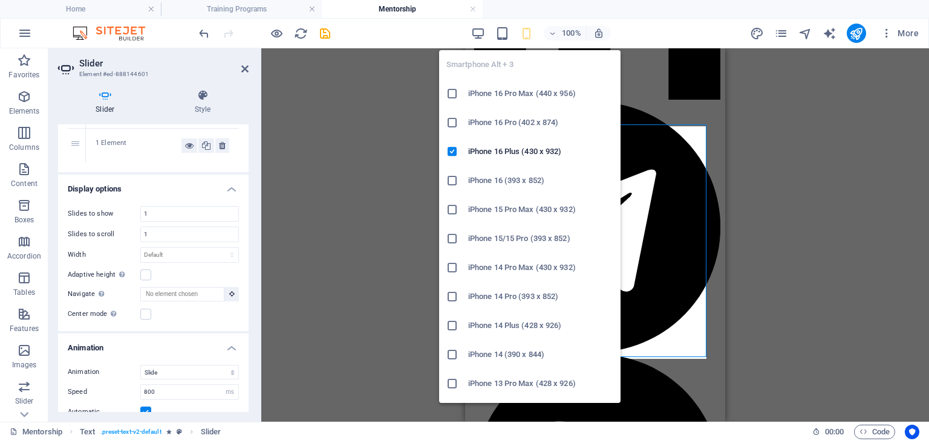
scroll to position [2329, 0]
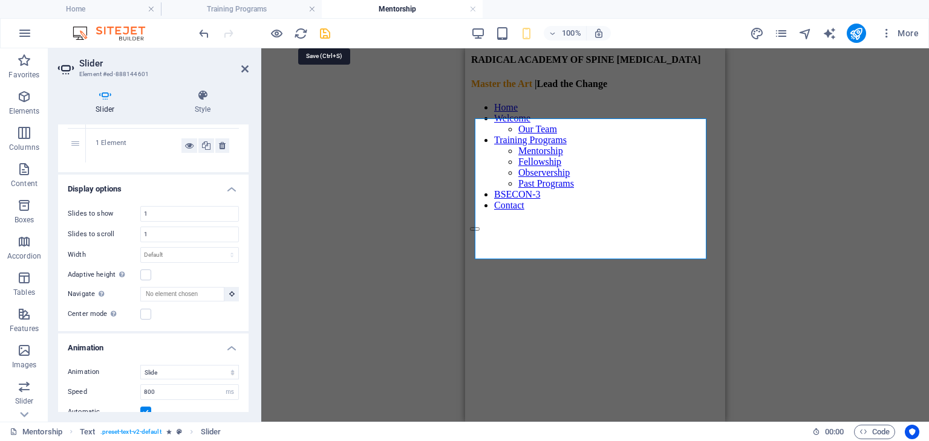
click at [325, 37] on icon "save" at bounding box center [325, 34] width 14 height 14
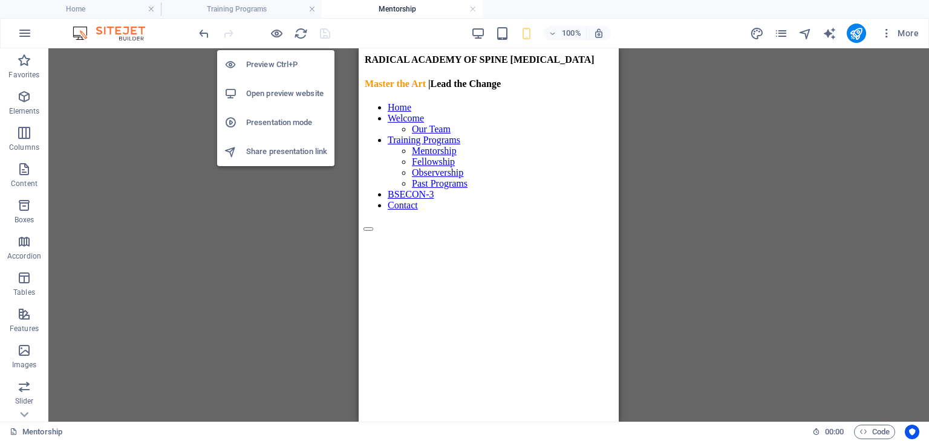
click at [264, 87] on h6 "Open preview website" at bounding box center [286, 93] width 81 height 15
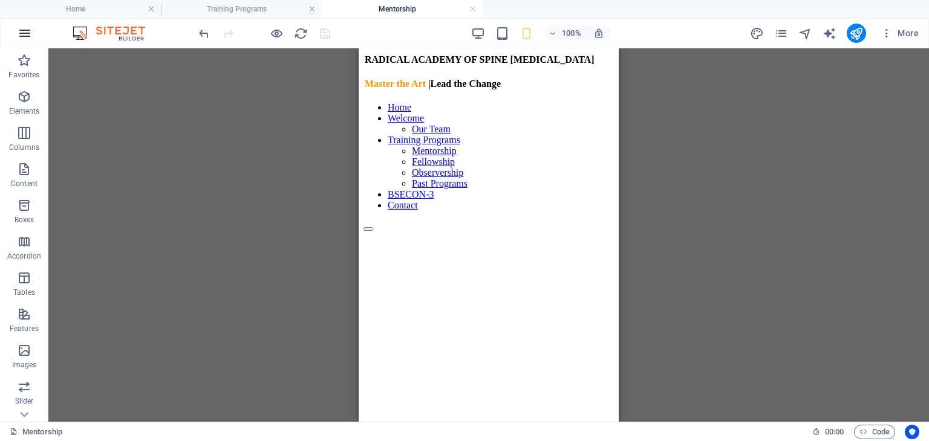
click at [27, 32] on icon "button" at bounding box center [25, 33] width 15 height 15
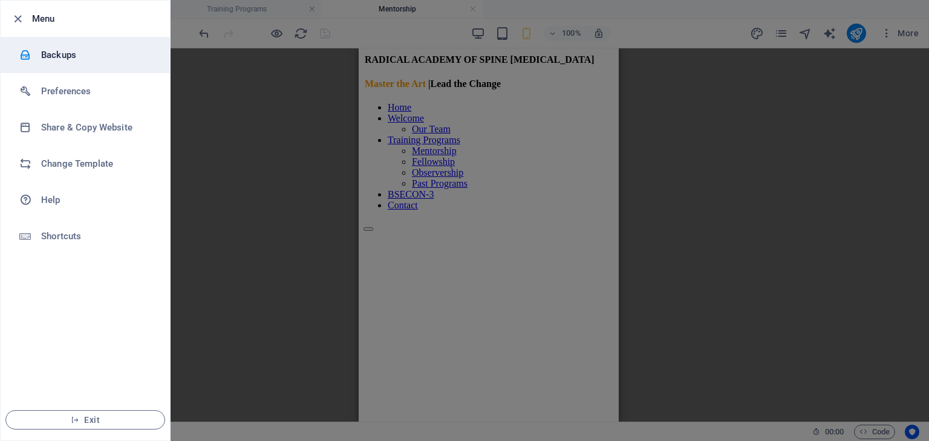
click at [50, 56] on h6 "Backups" at bounding box center [97, 55] width 112 height 15
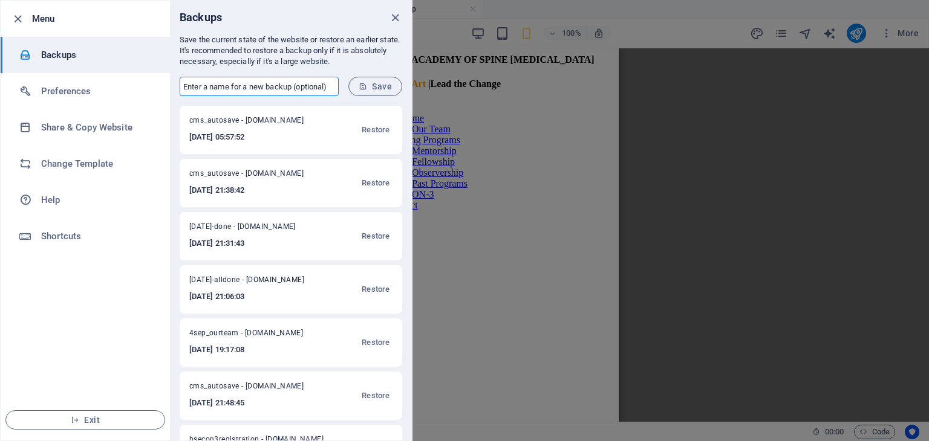
click at [259, 89] on input "text" at bounding box center [259, 86] width 159 height 19
type input "[DATE]"
click at [374, 89] on span "Save" at bounding box center [375, 87] width 33 height 10
click at [397, 18] on icon "close" at bounding box center [395, 18] width 14 height 14
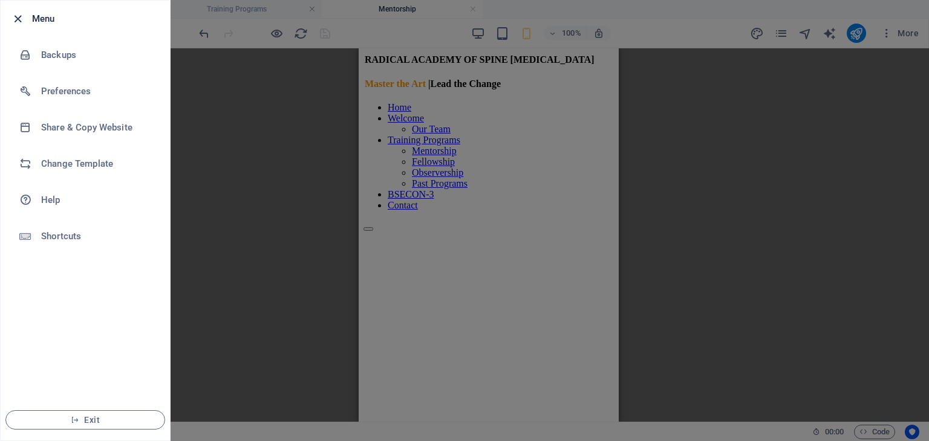
click at [16, 17] on icon "button" at bounding box center [18, 19] width 14 height 14
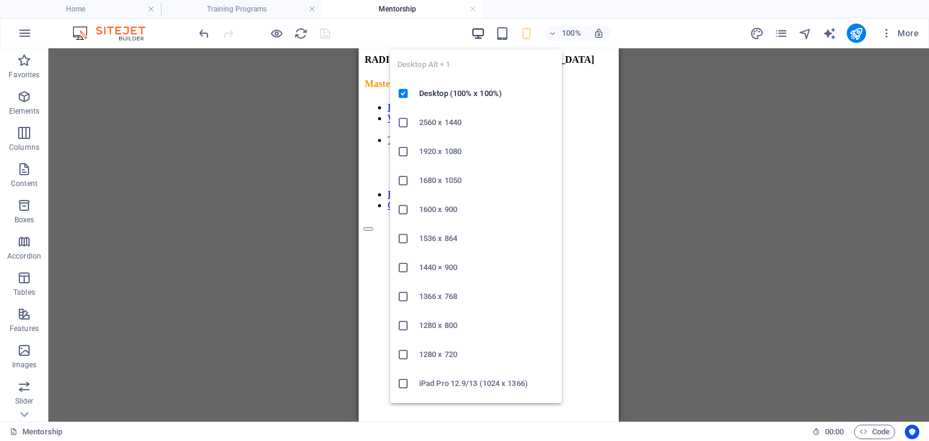
click at [480, 36] on icon "button" at bounding box center [478, 34] width 14 height 14
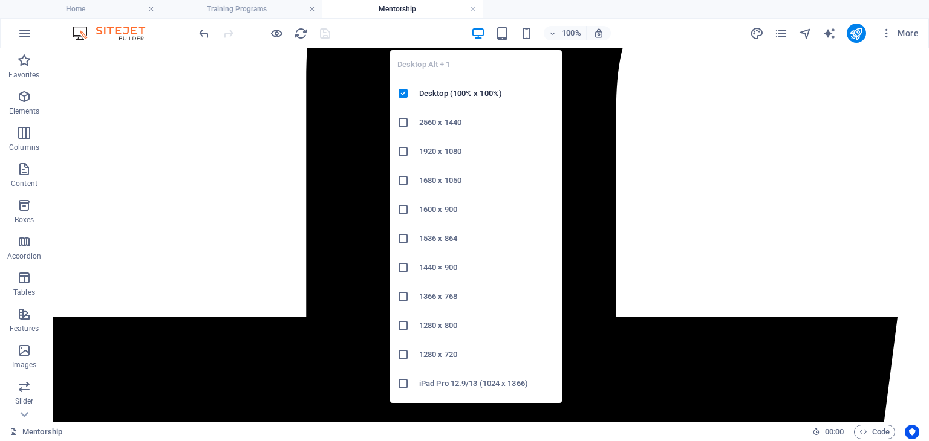
scroll to position [1884, 0]
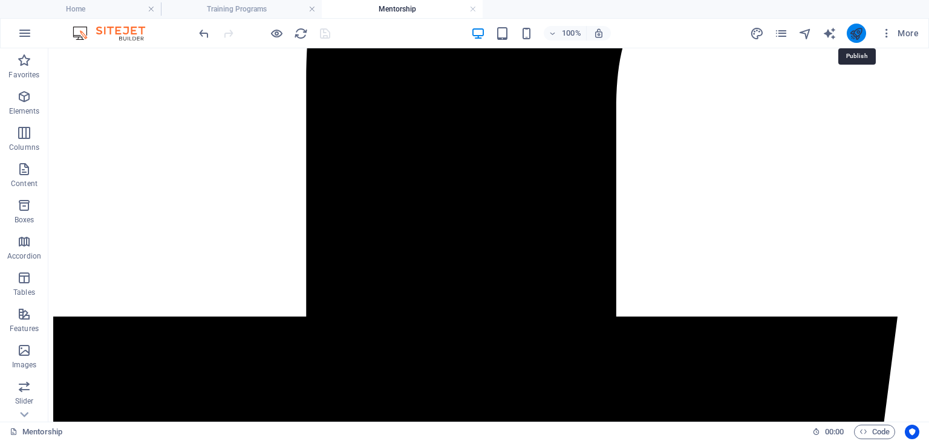
click at [854, 38] on icon "publish" at bounding box center [856, 34] width 14 height 14
